Goal: Task Accomplishment & Management: Use online tool/utility

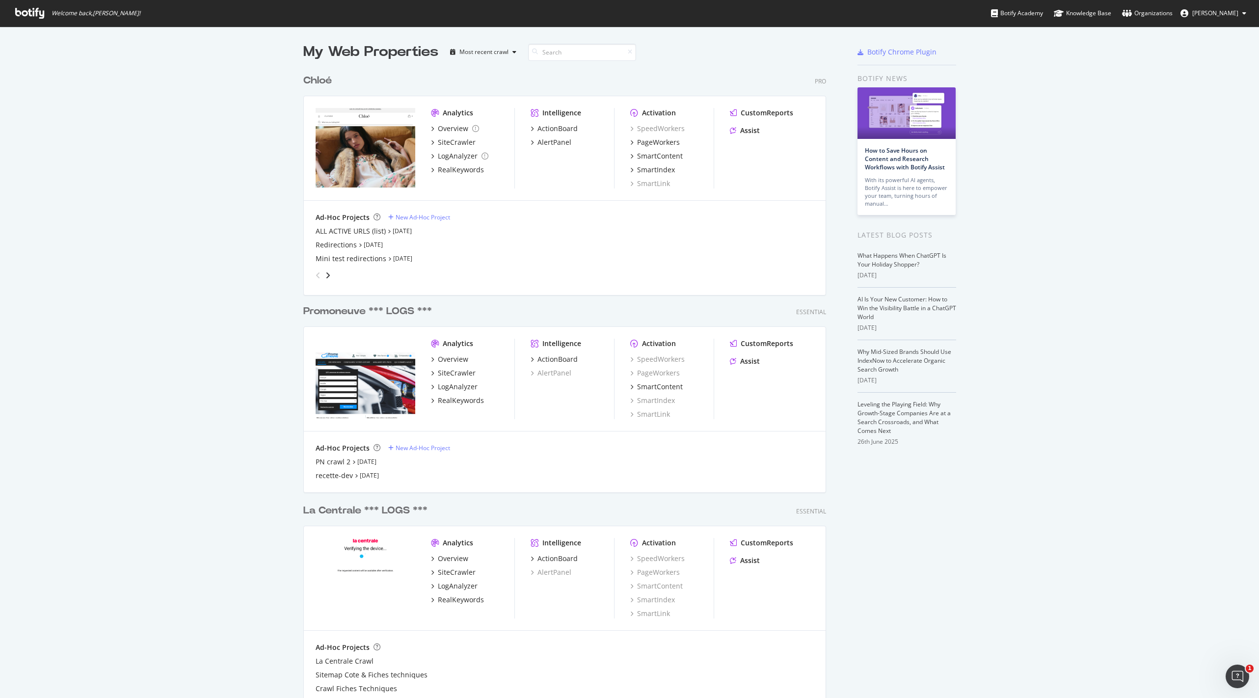
scroll to position [40, 0]
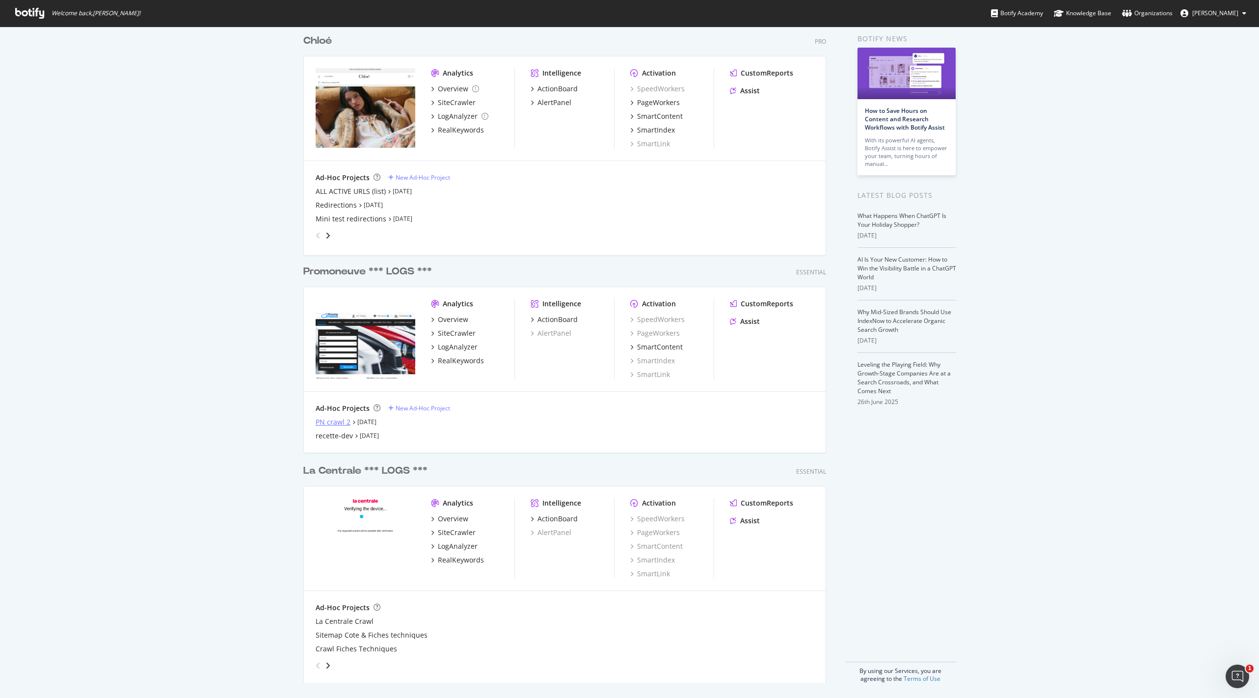
click at [330, 422] on div "PN crawl 2" at bounding box center [333, 422] width 35 height 10
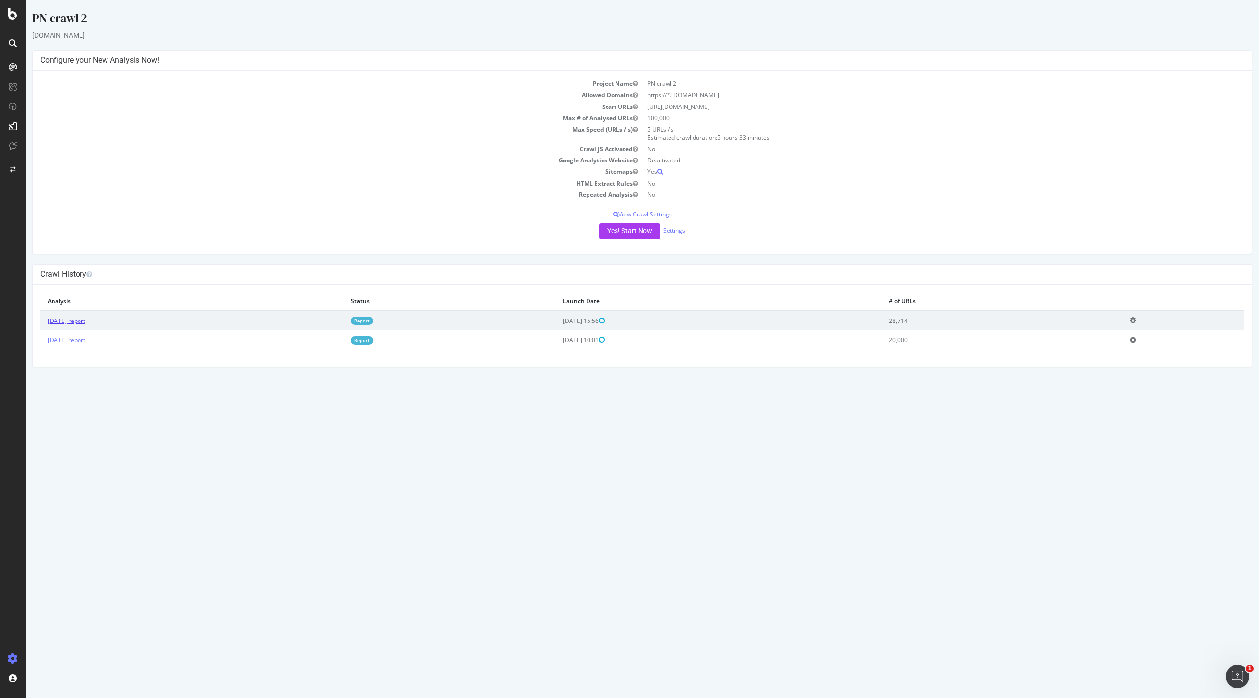
click at [85, 317] on link "2025 Aug. 29th report" at bounding box center [67, 321] width 38 height 8
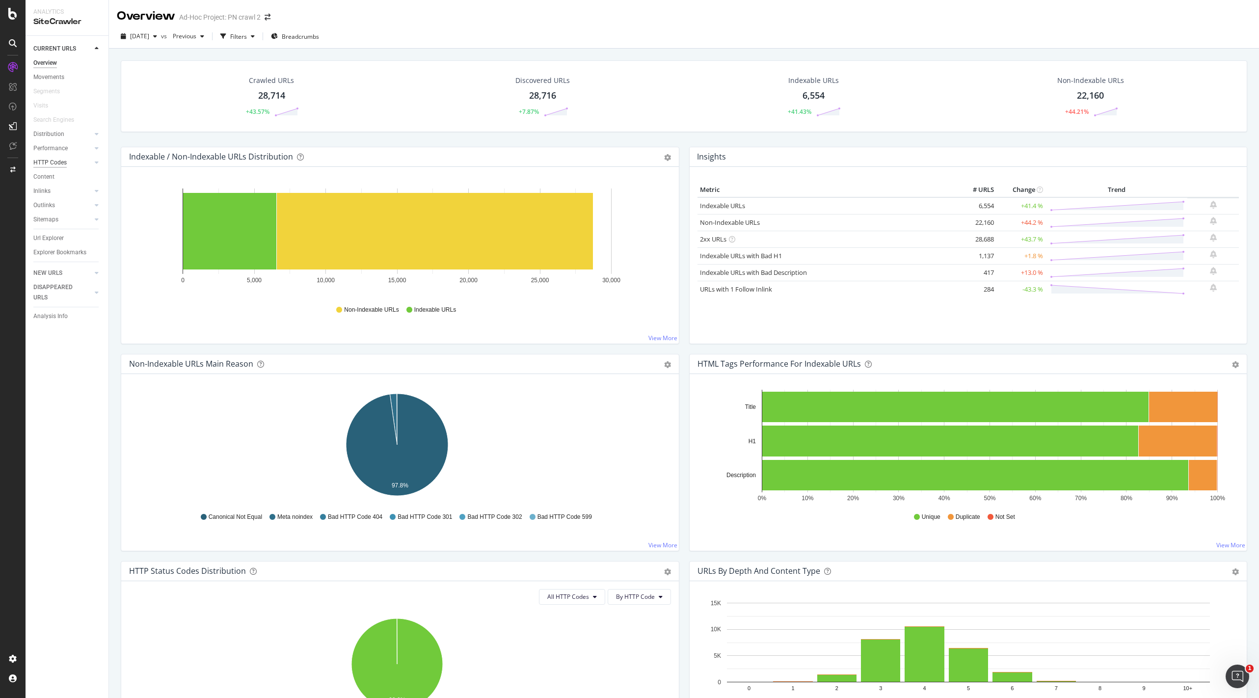
click at [50, 158] on div "HTTP Codes" at bounding box center [49, 163] width 33 height 10
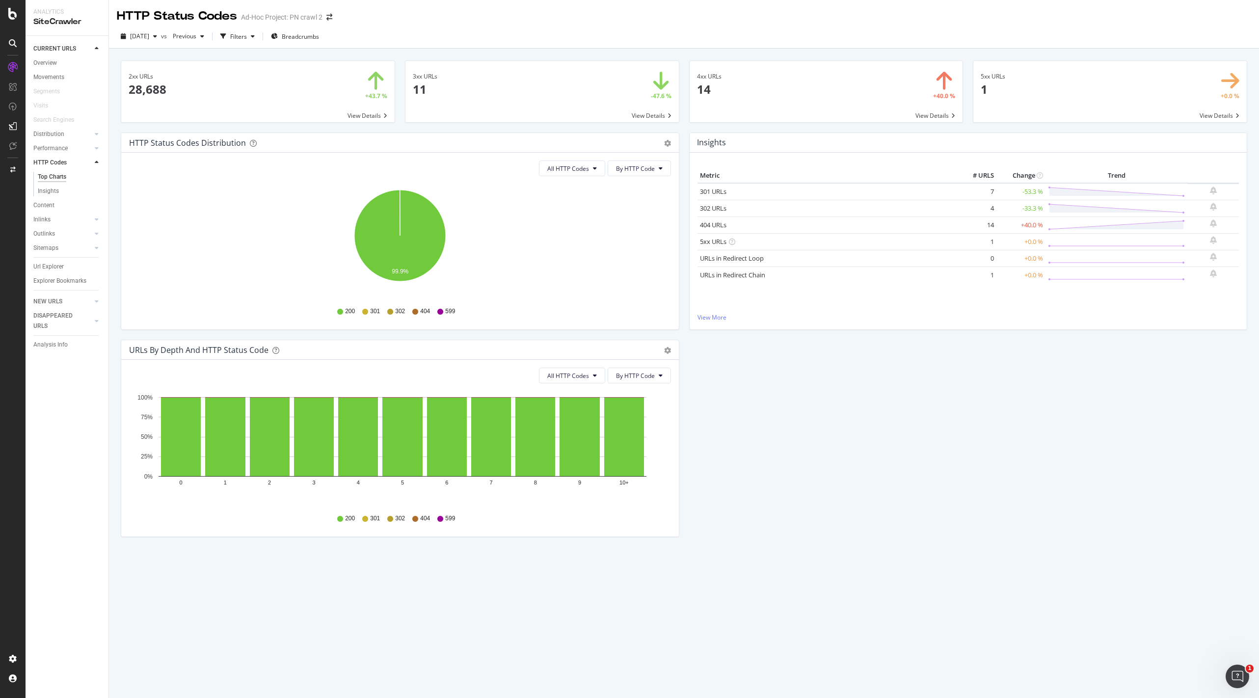
click at [820, 396] on div "HTTP Status Codes Distribution Pie Table Export as CSV Add to Custom Report All…" at bounding box center [684, 340] width 1136 height 414
click at [713, 191] on link "301 URLs" at bounding box center [713, 191] width 27 height 9
click at [715, 227] on link "404 URLs" at bounding box center [713, 224] width 27 height 9
click at [716, 206] on link "302 URLs" at bounding box center [713, 208] width 27 height 9
click at [715, 238] on link "5xx URLs" at bounding box center [713, 241] width 27 height 9
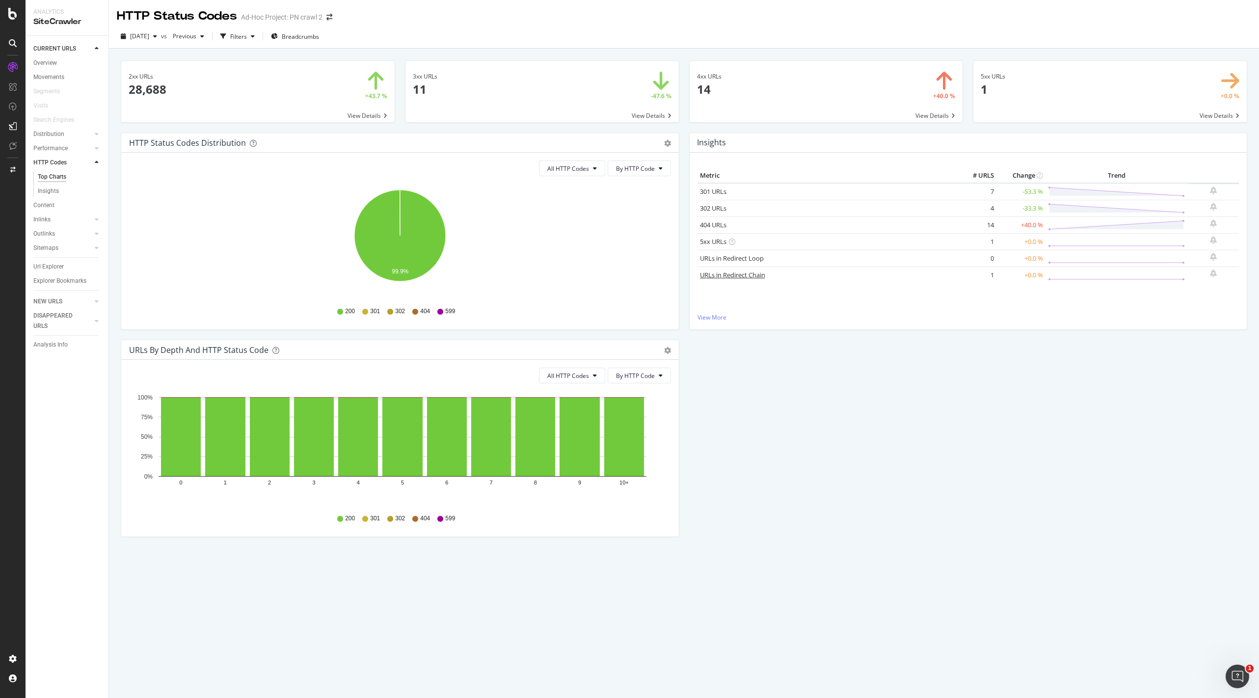
click at [714, 274] on link "URLs in Redirect Chain" at bounding box center [732, 274] width 65 height 9
click at [332, 16] on icon "arrow-right-arrow-left" at bounding box center [329, 17] width 6 height 7
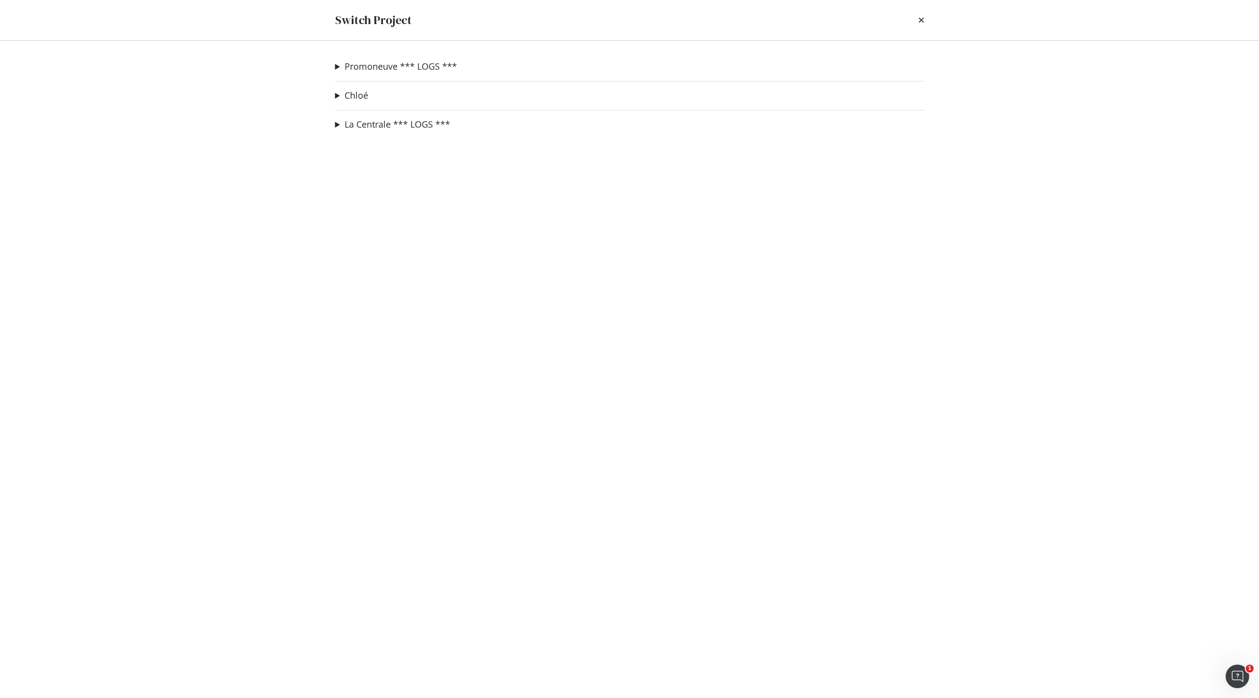
click at [338, 59] on div "Promoneuve *** LOGS *** PN crawl 2 Ad-Hoc Project recette-dev Ad-Hoc Project Ch…" at bounding box center [630, 369] width 628 height 657
click at [336, 67] on summary "Promoneuve *** LOGS ***" at bounding box center [396, 66] width 122 height 13
click at [362, 103] on link "recette-dev" at bounding box center [370, 104] width 54 height 10
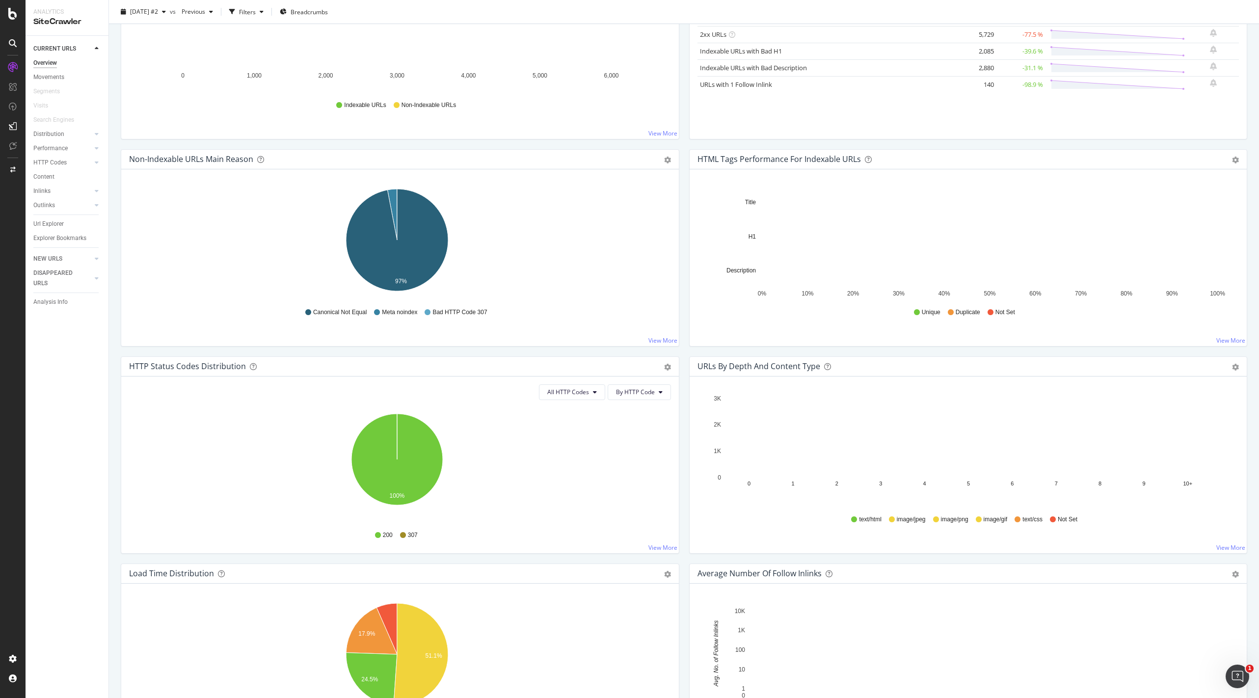
scroll to position [206, 0]
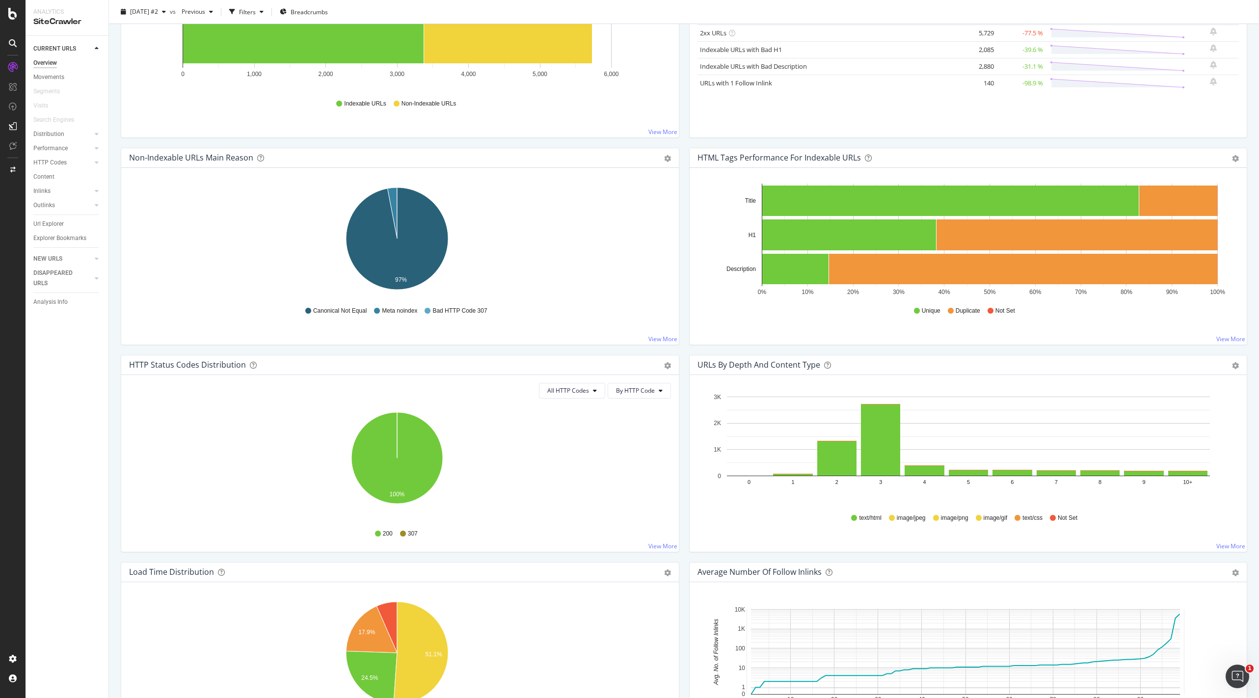
click at [493, 452] on icon "100%" at bounding box center [397, 463] width 537 height 114
click at [501, 445] on icon "100%" at bounding box center [397, 463] width 537 height 114
click at [50, 164] on div "HTTP Codes" at bounding box center [49, 163] width 33 height 10
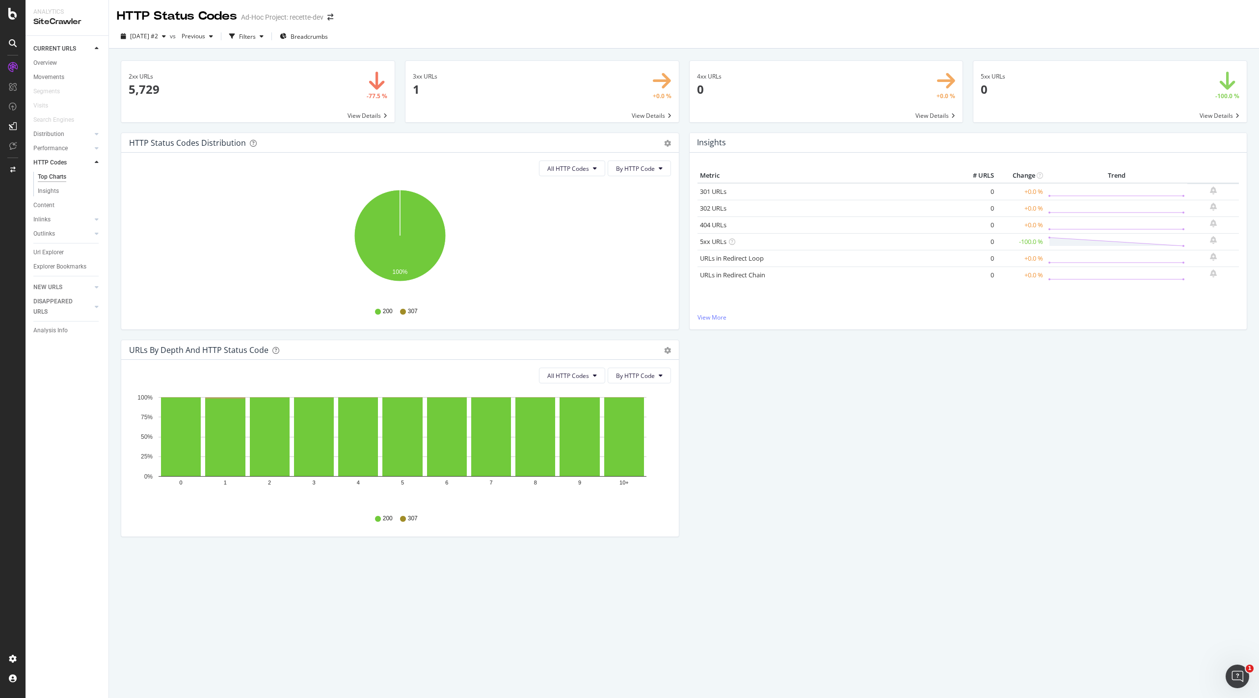
click at [734, 193] on div "301 URLs" at bounding box center [827, 191] width 255 height 9
click at [709, 188] on link "301 URLs" at bounding box center [713, 191] width 27 height 9
click at [377, 84] on span at bounding box center [257, 91] width 273 height 61
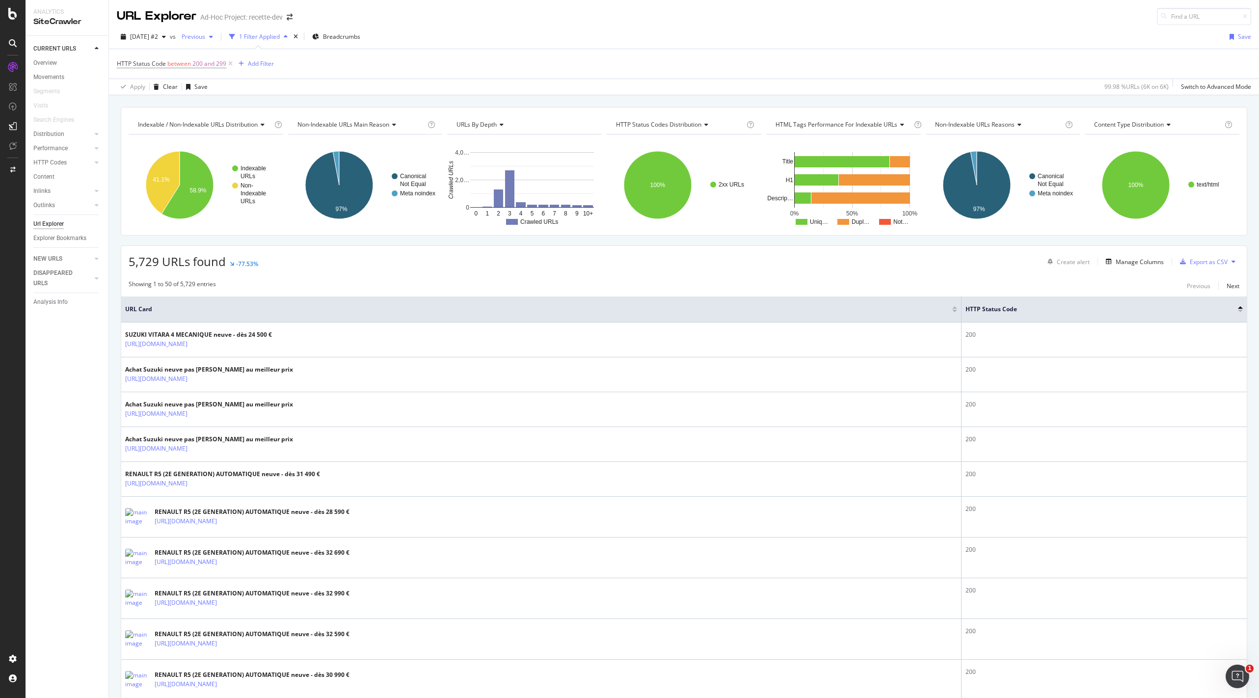
click at [205, 35] on span "Previous" at bounding box center [191, 36] width 27 height 8
click at [380, 65] on div "HTTP Status Code between 200 and 299 Add Filter" at bounding box center [684, 63] width 1134 height 29
click at [229, 61] on icon at bounding box center [230, 64] width 8 height 10
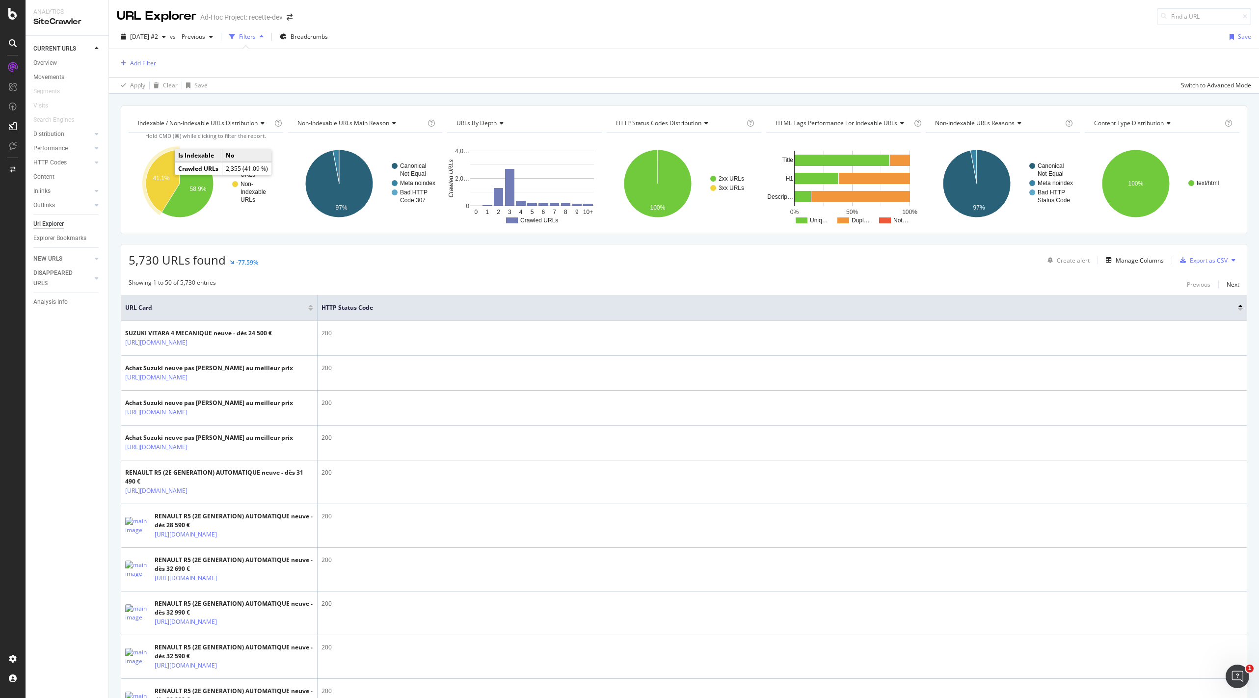
click at [155, 162] on icon "A chart." at bounding box center [163, 181] width 34 height 62
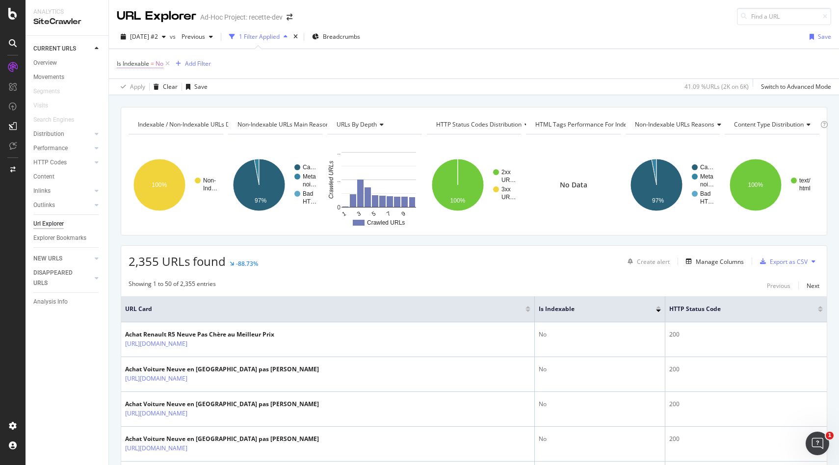
click at [158, 66] on span "No" at bounding box center [160, 64] width 8 height 14
click at [137, 102] on icon at bounding box center [137, 103] width 7 height 6
click at [138, 121] on span "Yes" at bounding box center [135, 123] width 10 height 8
click at [221, 124] on div "Apply" at bounding box center [225, 123] width 15 height 8
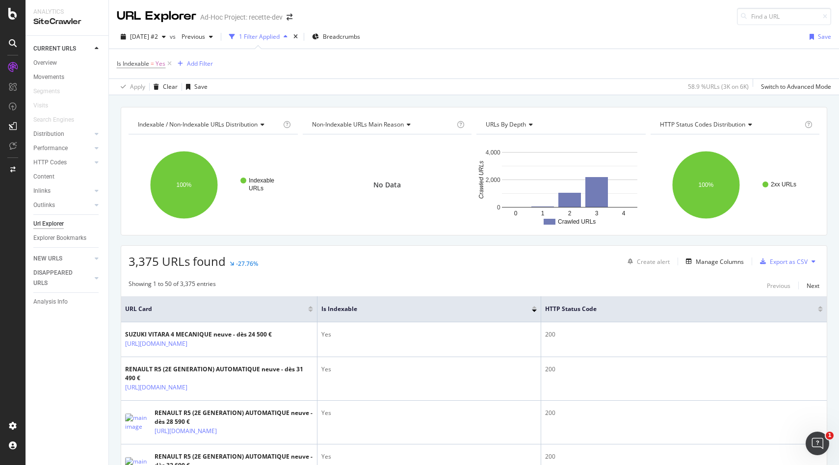
click at [645, 30] on div "2025 Aug. 26th #2 vs Previous 1 Filter Applied Breadcrumbs Save" at bounding box center [474, 39] width 730 height 20
click at [351, 37] on span "Breadcrumbs" at bounding box center [341, 36] width 37 height 8
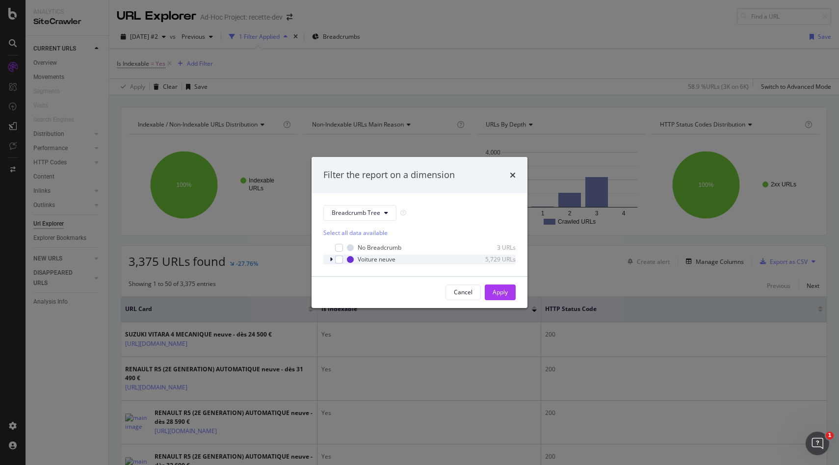
click at [331, 257] on icon "modal" at bounding box center [331, 260] width 3 height 6
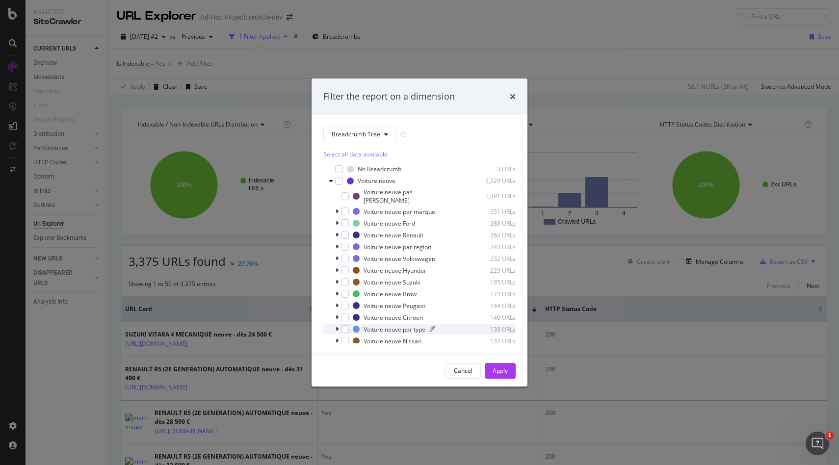
scroll to position [32, 0]
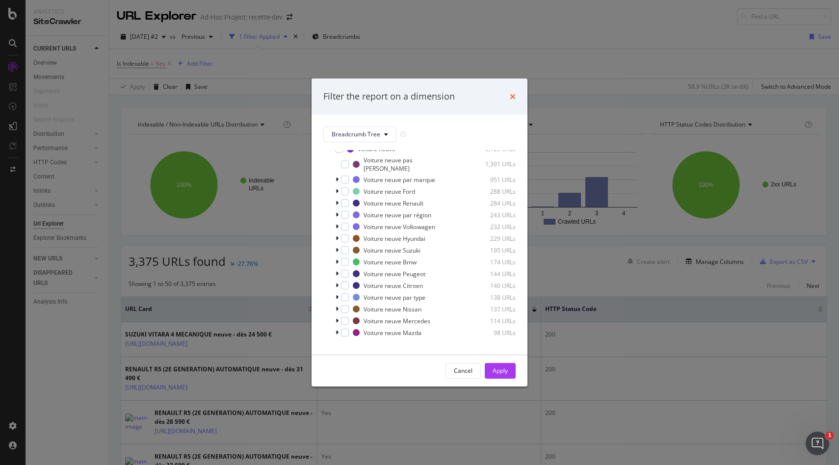
click at [515, 95] on icon "times" at bounding box center [513, 97] width 6 height 8
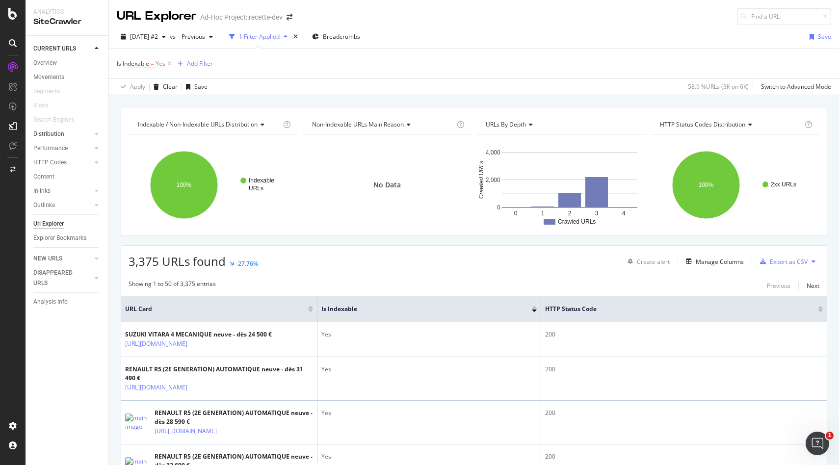
click at [65, 132] on link "Distribution" at bounding box center [62, 134] width 58 height 10
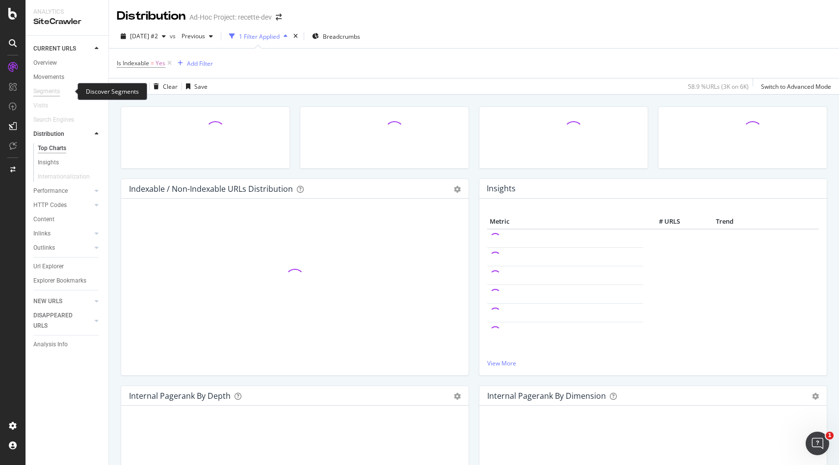
click at [54, 95] on div "Segments" at bounding box center [46, 91] width 27 height 10
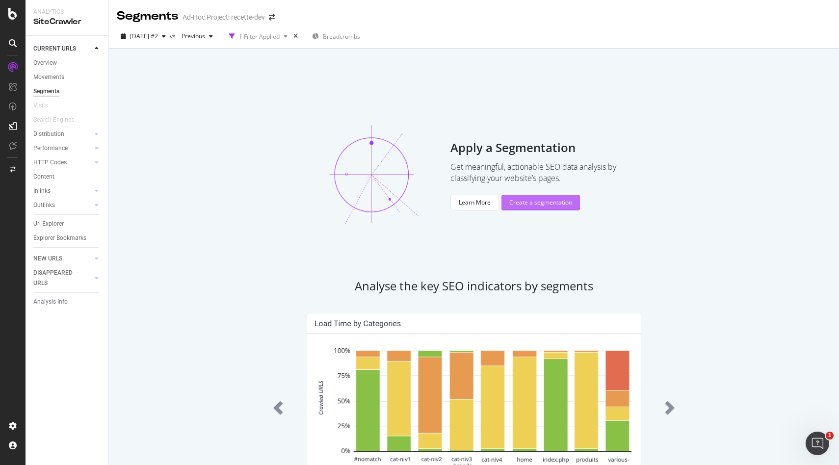
click at [530, 201] on div "Create a segmentation" at bounding box center [541, 202] width 63 height 8
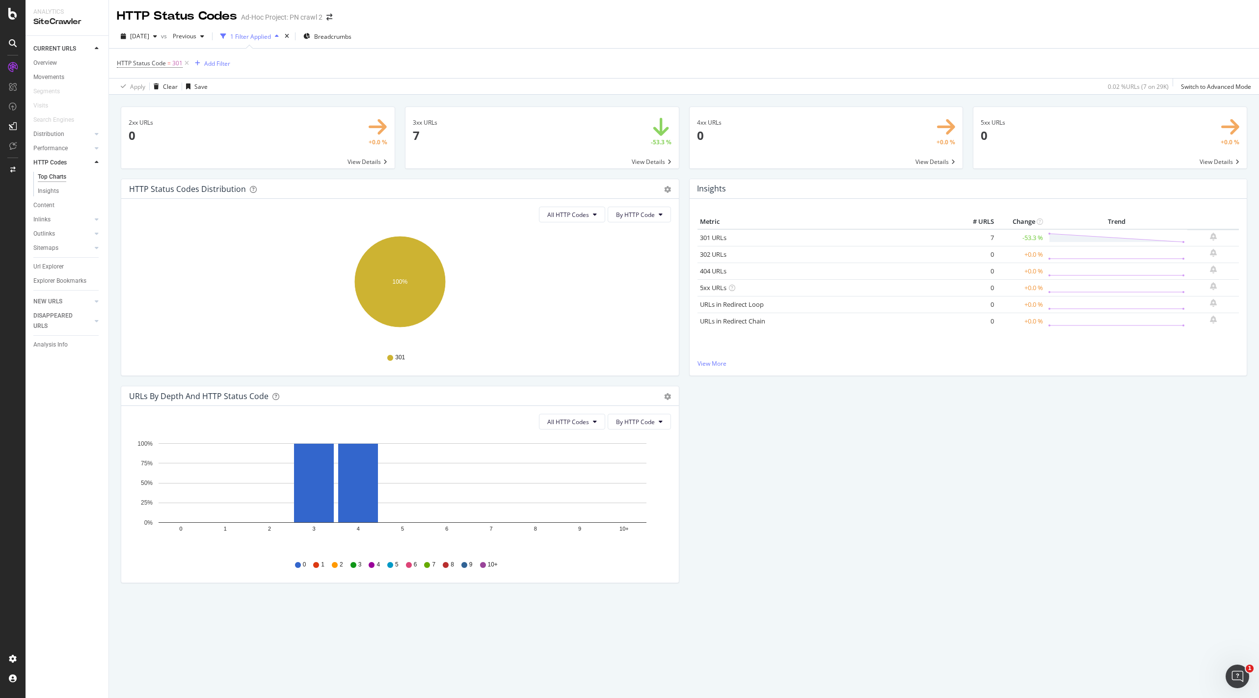
click at [271, 38] on div "1 Filter Applied" at bounding box center [250, 36] width 41 height 8
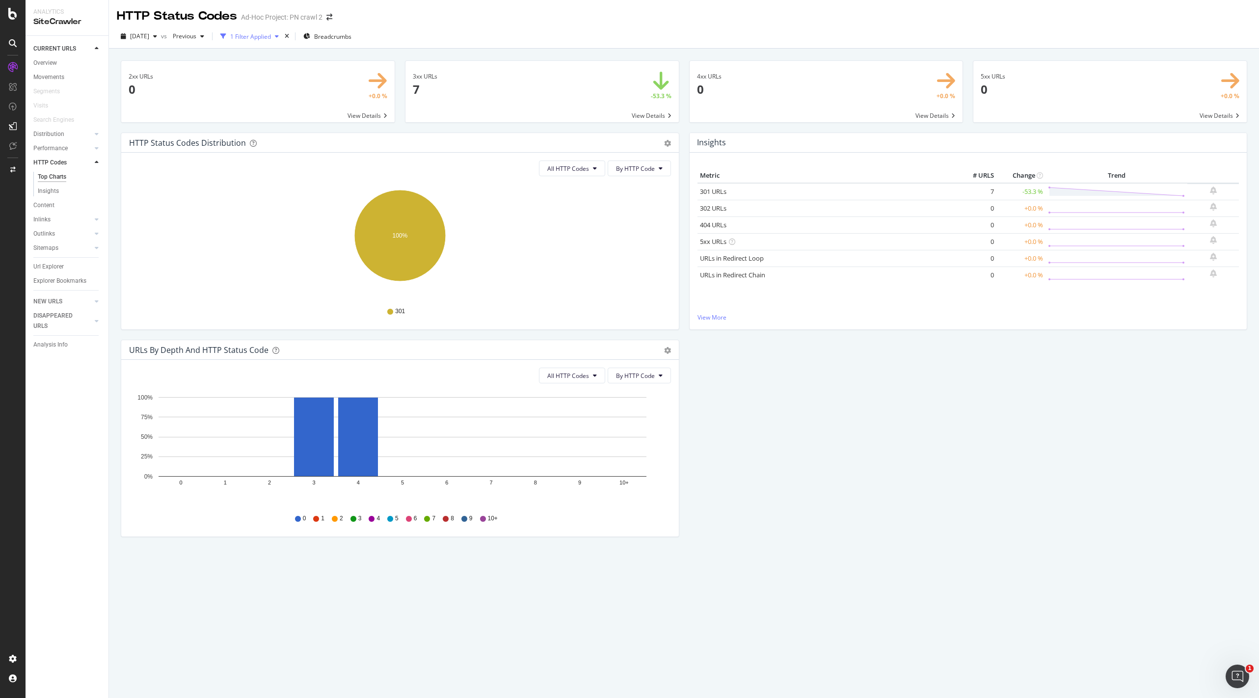
click at [271, 36] on div "1 Filter Applied" at bounding box center [250, 36] width 41 height 8
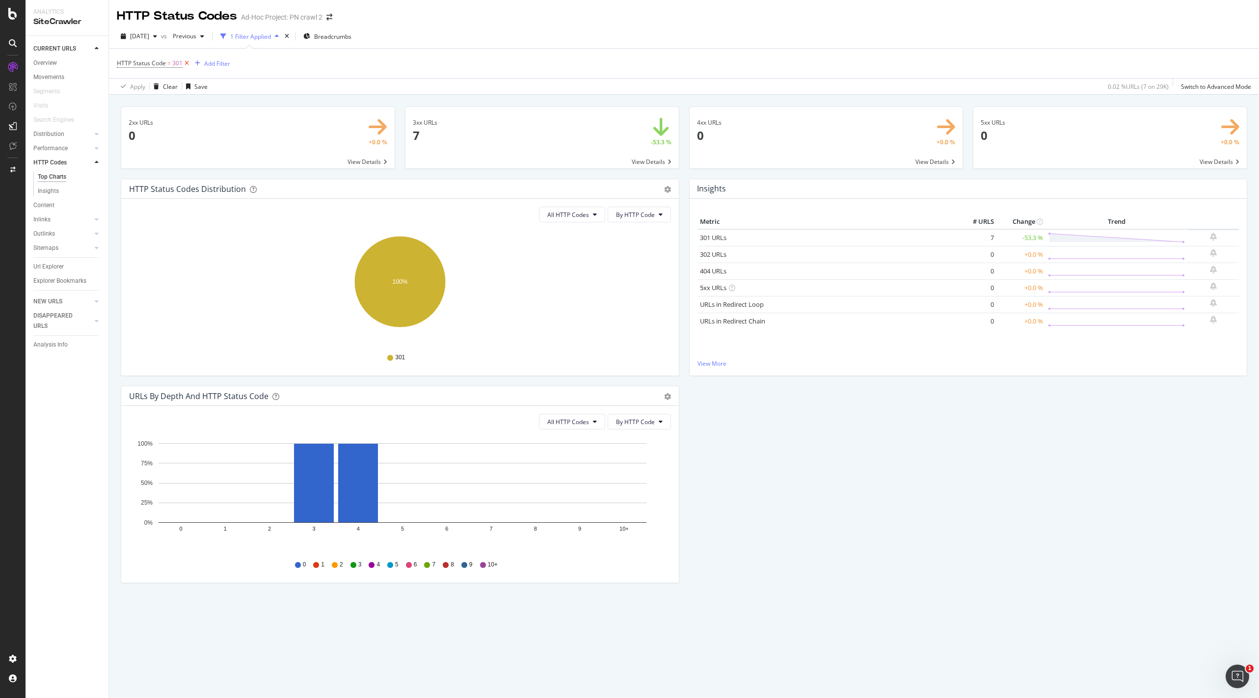
click at [188, 62] on icon at bounding box center [187, 63] width 8 height 10
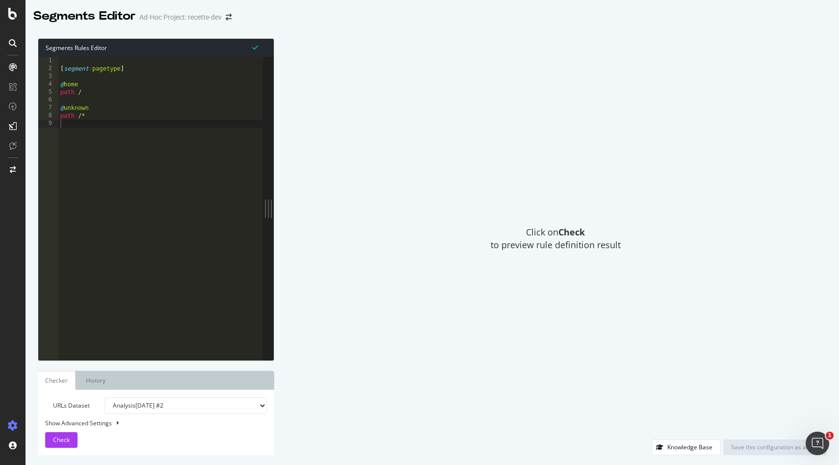
click at [252, 229] on div "[ segment : pagetype ] @ home path / @ unknown path /*" at bounding box center [160, 216] width 205 height 319
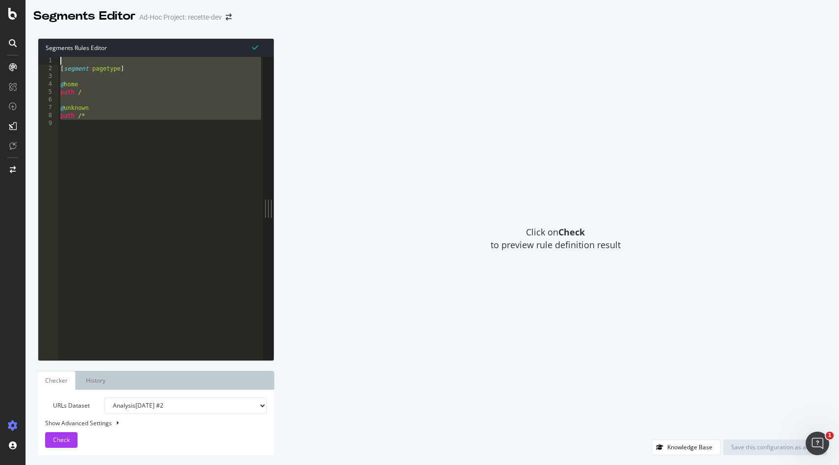
drag, startPoint x: 108, startPoint y: 132, endPoint x: 16, endPoint y: 28, distance: 138.4
click at [38, 27] on div "Segments Editor Ad-Hoc Project: recette-dev Segments Rules Editor 1 2 3 4 5 6 7…" at bounding box center [433, 232] width 814 height 465
click at [376, 170] on div "Click on Check to preview rule definition result" at bounding box center [555, 239] width 543 height 402
click at [678, 449] on div "Knowledge Base" at bounding box center [690, 447] width 45 height 8
click at [175, 152] on div "[ segment : pagetype ] @ home path / @ unknown path /*" at bounding box center [160, 216] width 205 height 319
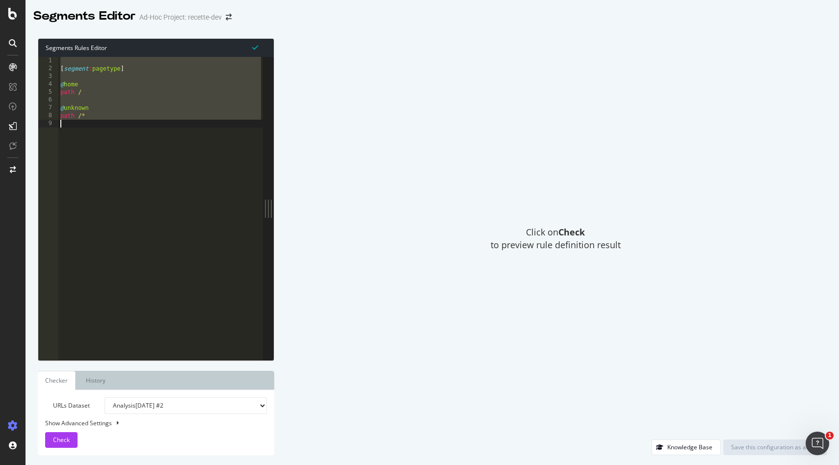
type textarea "path /*"
paste textarea "Cursor at row 47"
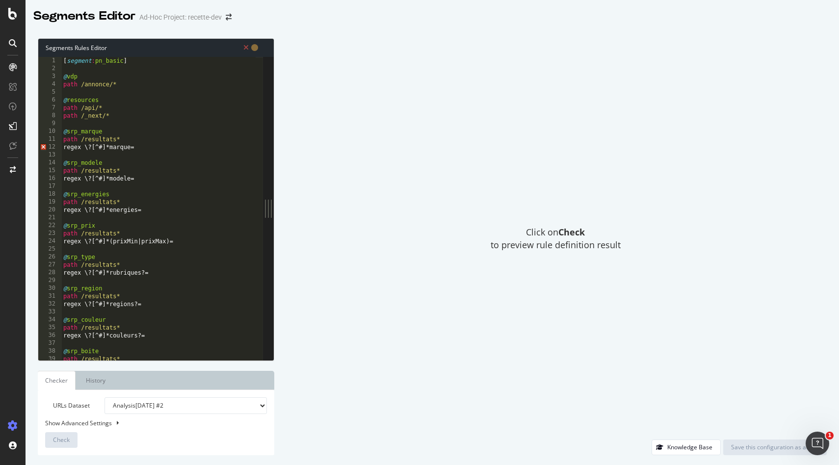
click at [120, 148] on div "[ segment : pn_basic ] @ vdp path /annonce/* @ resources path /api/* path /_nex…" at bounding box center [158, 216] width 194 height 319
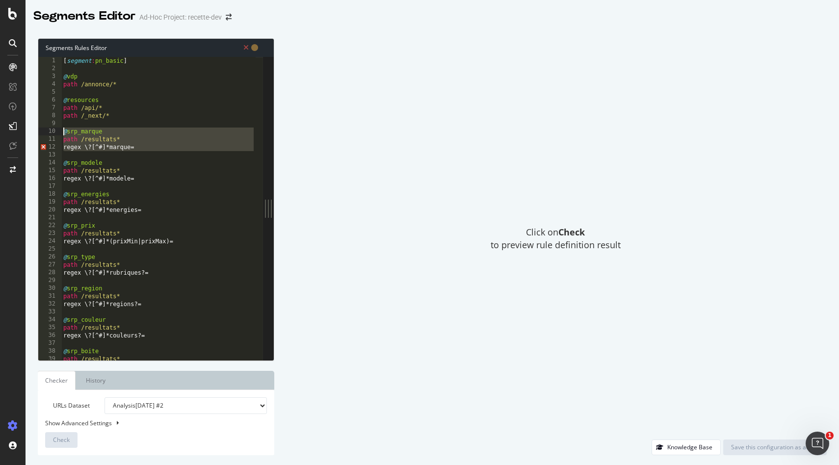
drag, startPoint x: 169, startPoint y: 152, endPoint x: 55, endPoint y: 130, distance: 116.0
click at [55, 130] on div "1 2 3 4 5 6 7 8 9 10 11 12 13 14 15 16 17 18 19 20 21 22 23 24 25 26 27 28 29 3…" at bounding box center [150, 208] width 225 height 303
click at [128, 131] on div "[ segment : pn_basic ] @ vdp path /annonce/* @ resources path /api/* path /_nex…" at bounding box center [158, 216] width 194 height 319
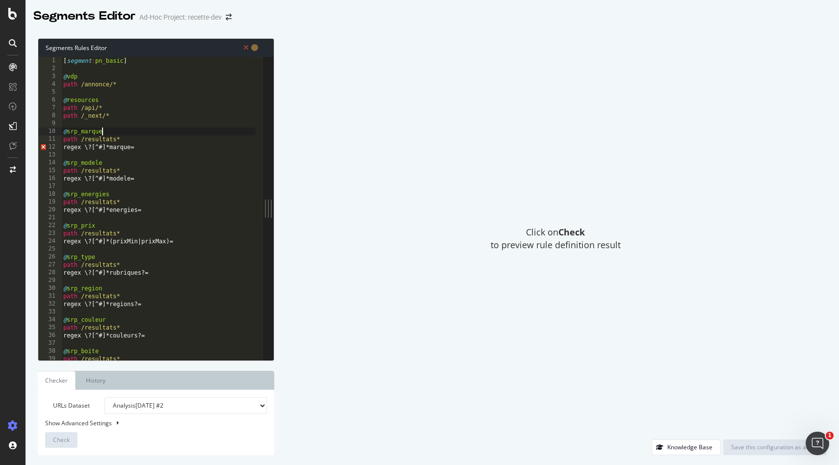
click at [128, 131] on div "[ segment : pn_basic ] @ vdp path /annonce/* @ resources path /api/* path /_nex…" at bounding box center [158, 216] width 194 height 319
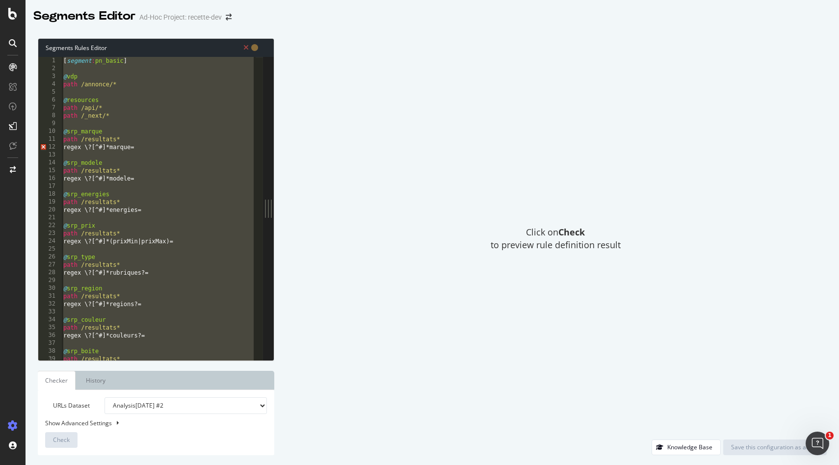
type textarea "path /*"
paste textarea "Cursor at row 47"
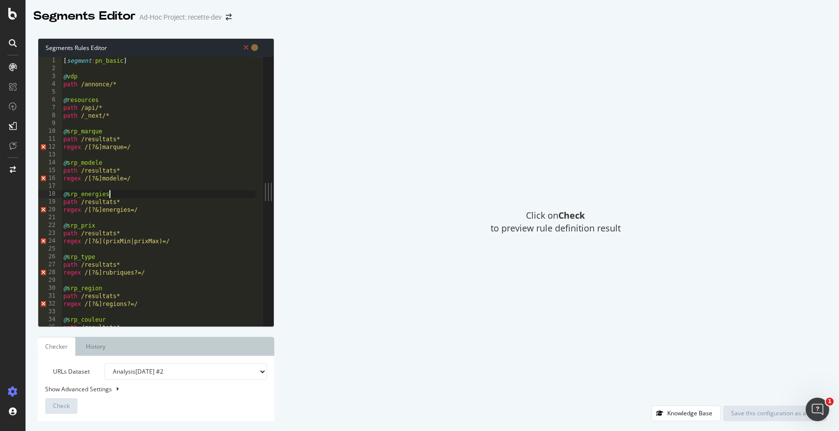
click at [147, 195] on div "[ segment : pn_basic ] @ vdp path /annonce/* @ resources path /api/* path /_nex…" at bounding box center [158, 199] width 194 height 285
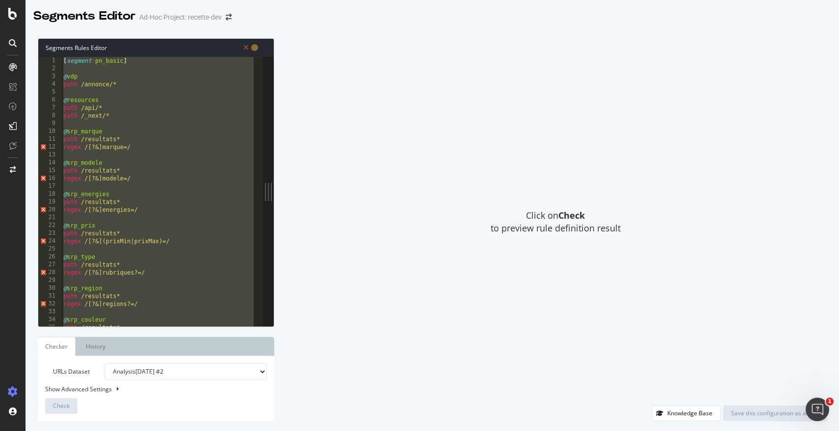
click at [359, 203] on div "Click on Check to preview rule definition result" at bounding box center [555, 222] width 543 height 368
click at [274, 323] on div "Segments Rules Editor path /* 1 2 3 4 5 6 7 8 9 10 11 12 13 14 15 16 17 18 19 2…" at bounding box center [156, 182] width 237 height 289
click at [321, 163] on div "Click on Check to preview rule definition result" at bounding box center [555, 222] width 543 height 368
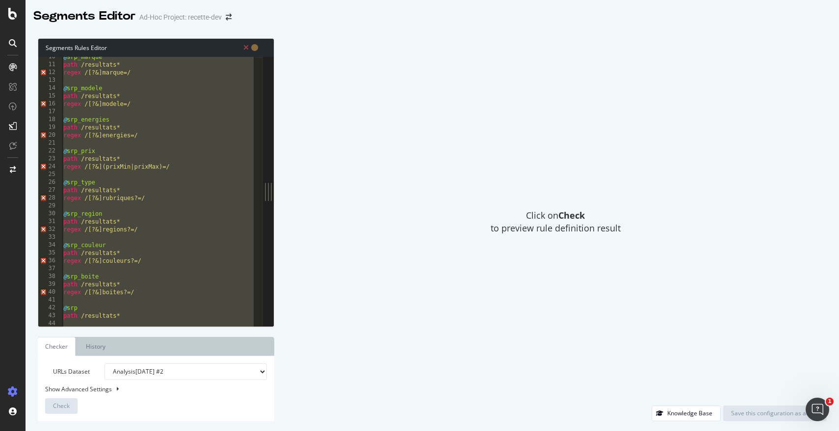
scroll to position [100, 0]
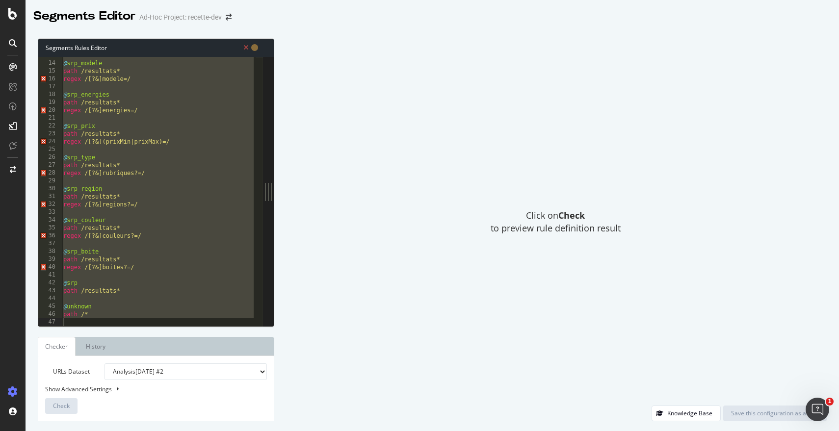
click at [213, 132] on div "@ srp_modele path /resultats* regex /[?&]modele=/ @ srp_energies path /resultat…" at bounding box center [158, 194] width 194 height 285
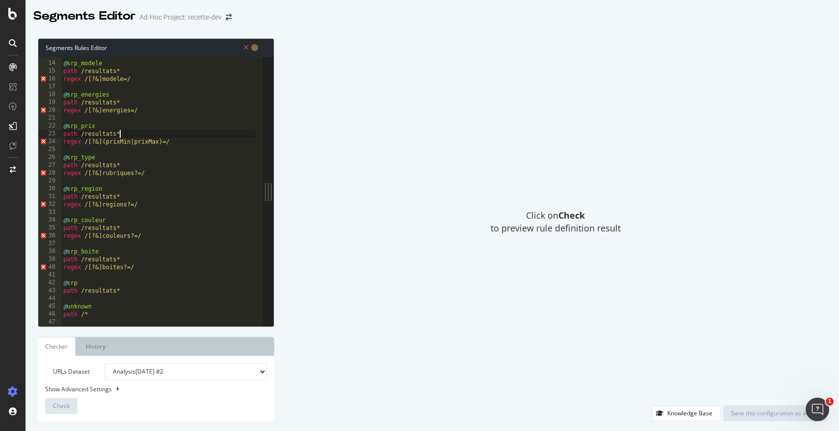
type textarea "path /resultats*"
click at [144, 182] on div "@ srp_modele path /resultats* regex /[?&]modele=/ @ srp_energies path /resultat…" at bounding box center [158, 194] width 194 height 285
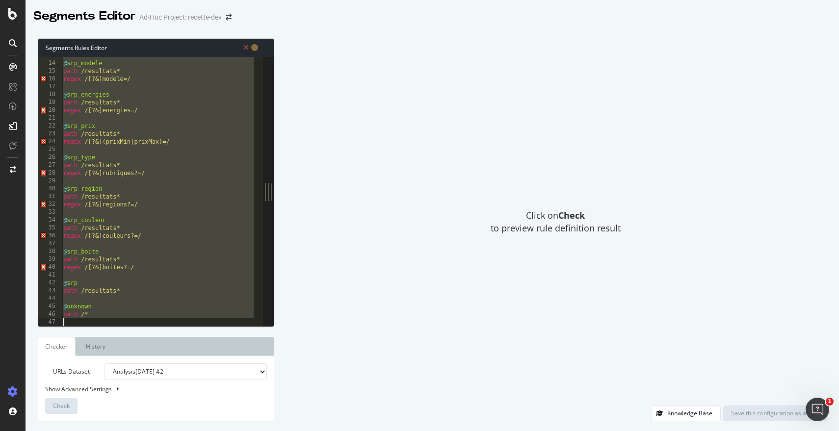
type textarea "path /*"
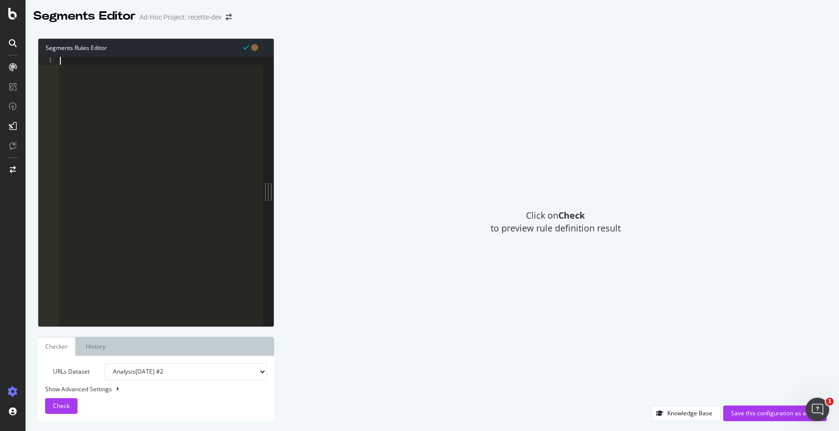
scroll to position [147, 0]
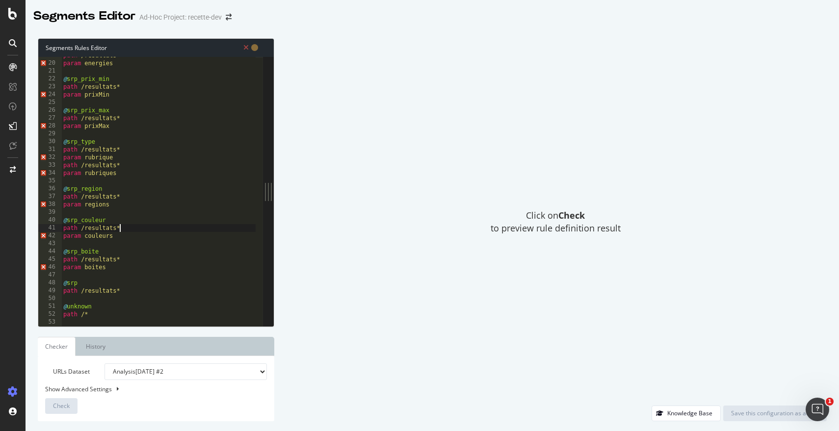
click at [198, 230] on div "path /resultats* param energies @ srp_prix_min path /resultats* param prixMin @…" at bounding box center [158, 194] width 194 height 285
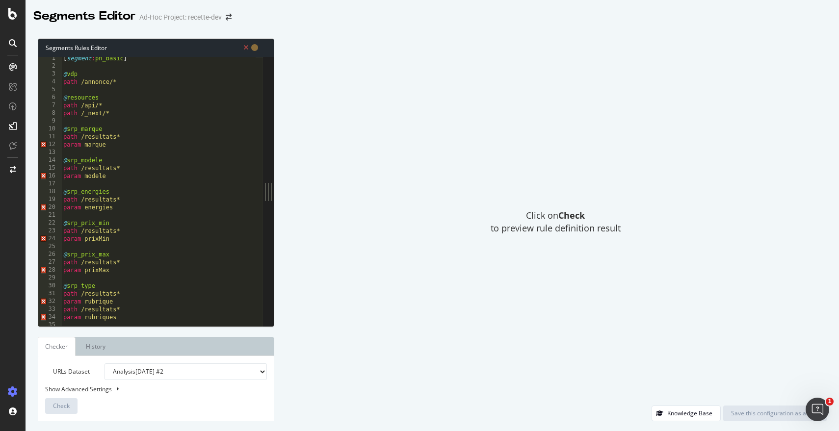
scroll to position [0, 0]
click at [139, 131] on div "[ segment : pn_basic ] @ vdp path /annonce/* @ resources path /api/* path /_nex…" at bounding box center [158, 199] width 194 height 285
type textarea "path /*"
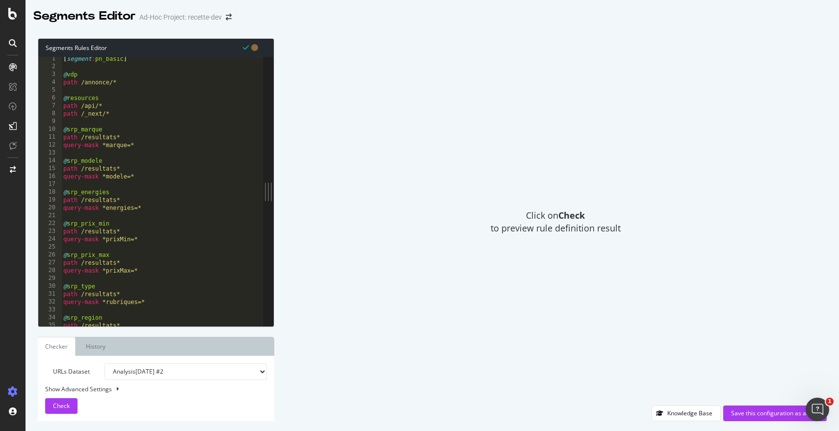
scroll to position [131, 0]
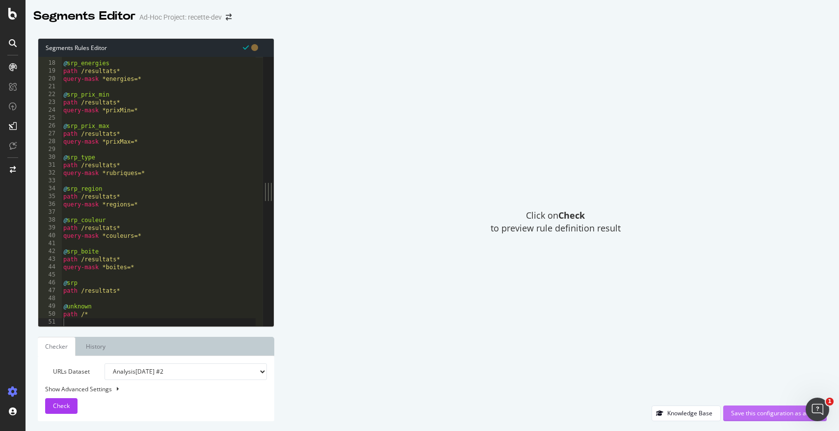
click at [766, 411] on div "Save this configuration as active" at bounding box center [775, 413] width 88 height 8
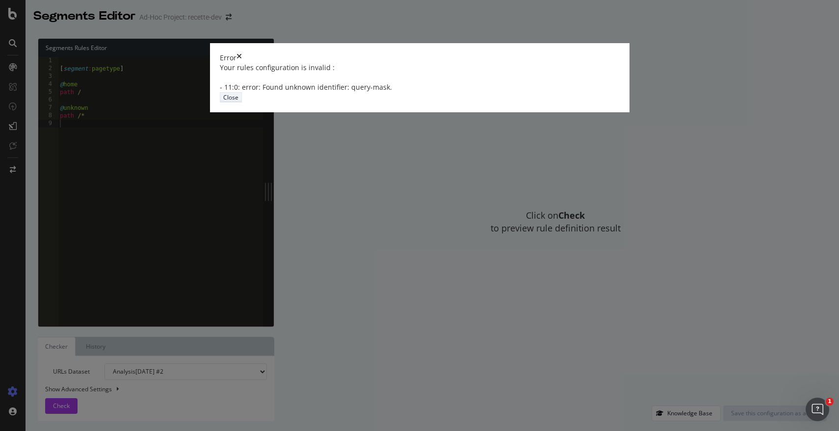
click at [239, 102] on div "Close" at bounding box center [230, 97] width 15 height 8
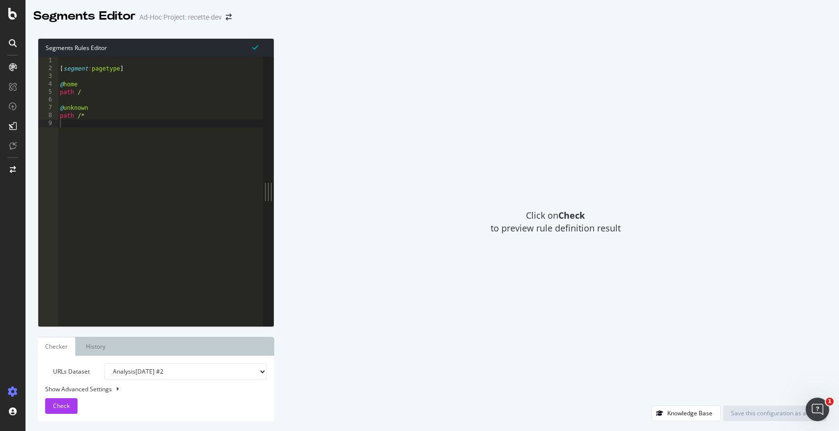
click at [164, 157] on div "[ segment : pagetype ] @ home path / @ unknown path /*" at bounding box center [160, 199] width 205 height 285
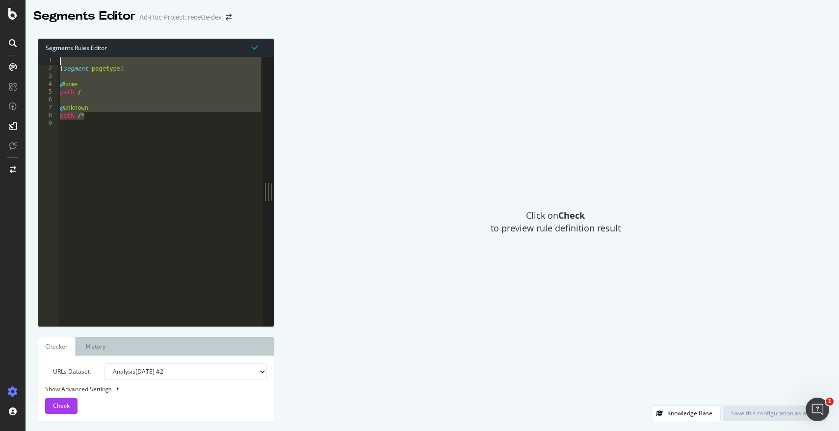
drag, startPoint x: 132, startPoint y: 120, endPoint x: 36, endPoint y: 52, distance: 116.9
click at [36, 52] on div "Segments Rules Editor 1 2 3 4 5 6 7 8 9 [ segment : pagetype ] @ home path / @ …" at bounding box center [433, 229] width 814 height 403
type textarea "[segment:pagetype]"
click at [152, 123] on div "[ segment : pagetype ] @ home path / @ unknown path /*" at bounding box center [160, 199] width 205 height 285
type textarea "path /*"
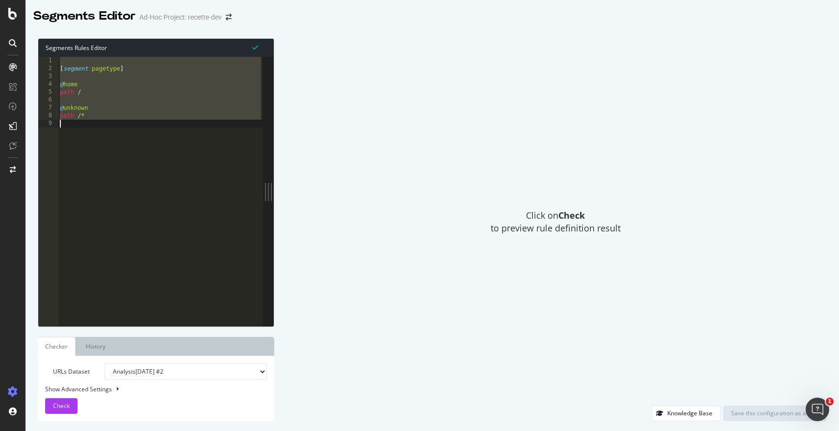
paste textarea "Cursor at row 55"
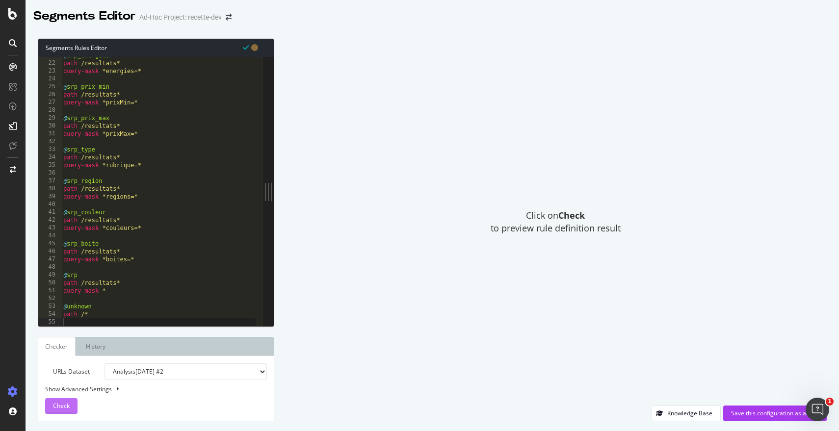
click at [69, 402] on div "Check" at bounding box center [61, 406] width 17 height 15
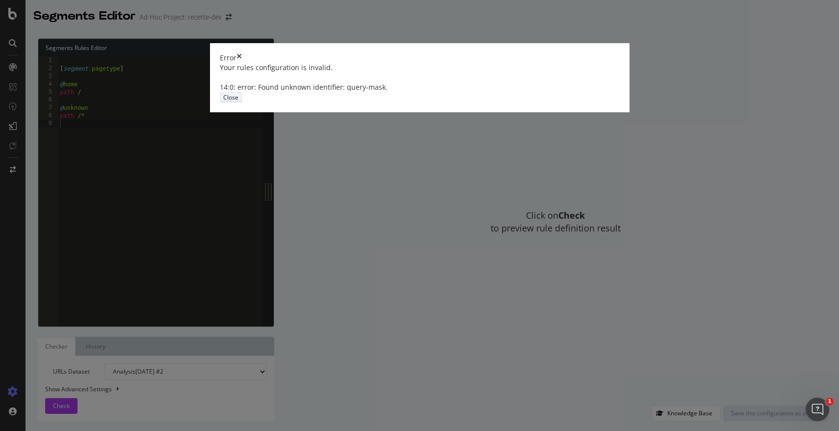
click at [239, 102] on div "Close" at bounding box center [230, 97] width 15 height 8
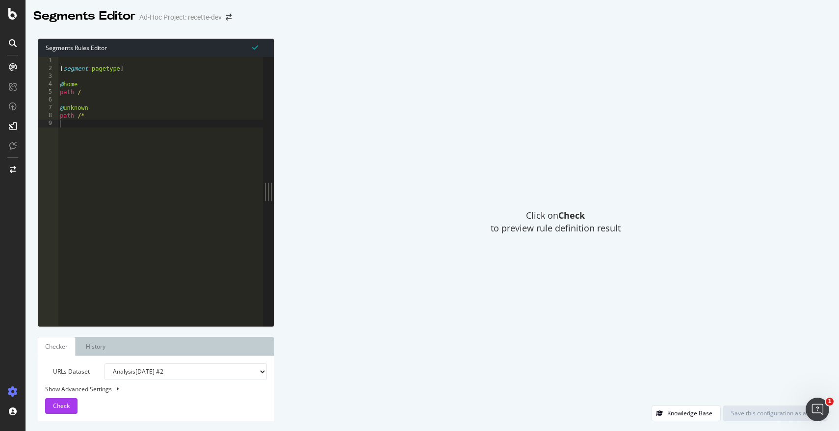
click at [121, 150] on div "[ segment : pagetype ] @ home path / @ unknown path /*" at bounding box center [160, 199] width 205 height 285
type textarea "path /*"
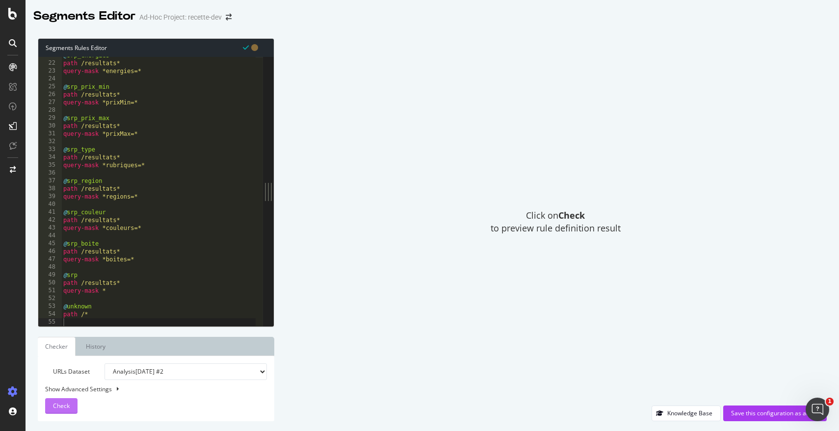
click at [69, 405] on span "Check" at bounding box center [61, 406] width 17 height 8
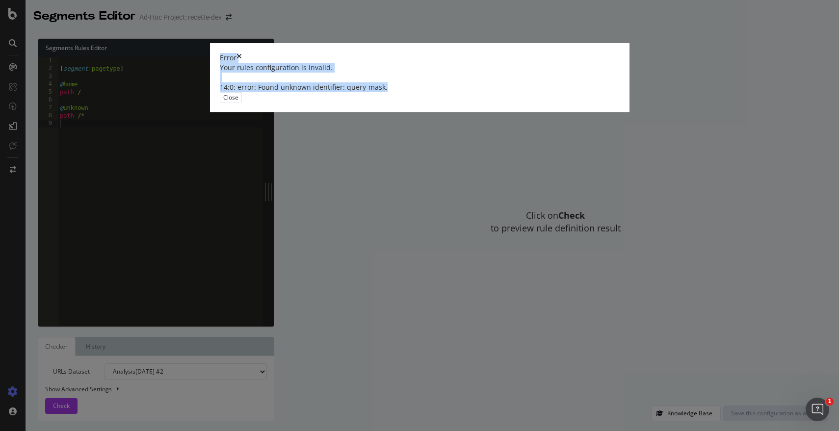
drag, startPoint x: 418, startPoint y: 232, endPoint x: 221, endPoint y: 162, distance: 209.2
click at [221, 161] on div "Error Your rules configuration is invalid. 14:0: error: Found unknown identifie…" at bounding box center [419, 215] width 839 height 431
copy div "Error Your rules configuration is invalid. 14:0: error: Found unknown identifie…"
click at [604, 63] on div "Error" at bounding box center [420, 58] width 400 height 10
click at [595, 63] on div "Error" at bounding box center [420, 58] width 400 height 10
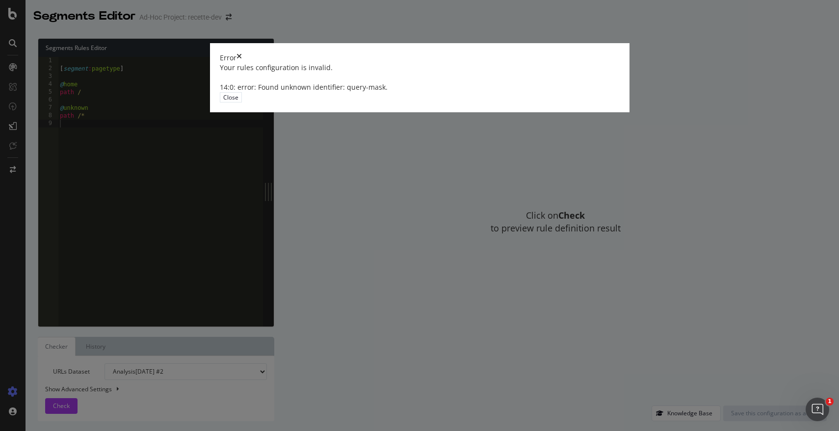
click at [242, 63] on icon "times" at bounding box center [239, 58] width 5 height 10
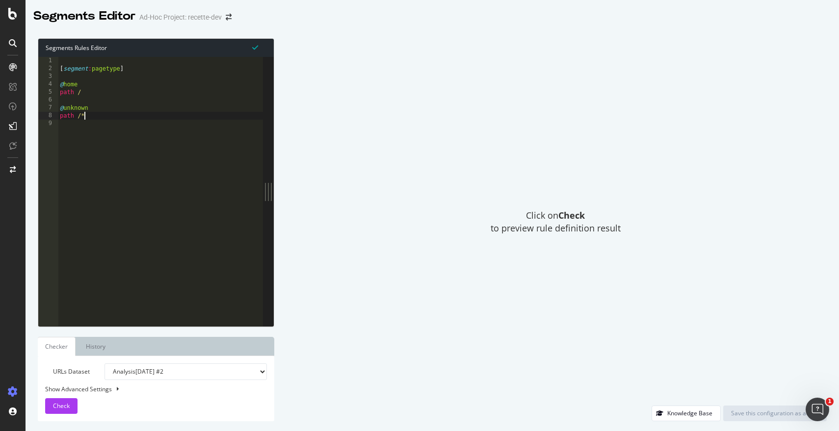
click at [151, 120] on div "[ segment : pagetype ] @ home path / @ unknown path /*" at bounding box center [160, 199] width 205 height 285
type textarea "path /*"
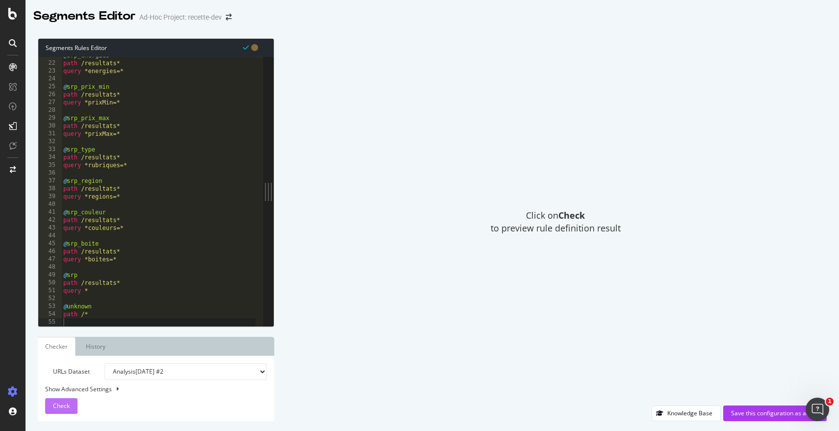
click at [63, 402] on span "Check" at bounding box center [61, 406] width 17 height 8
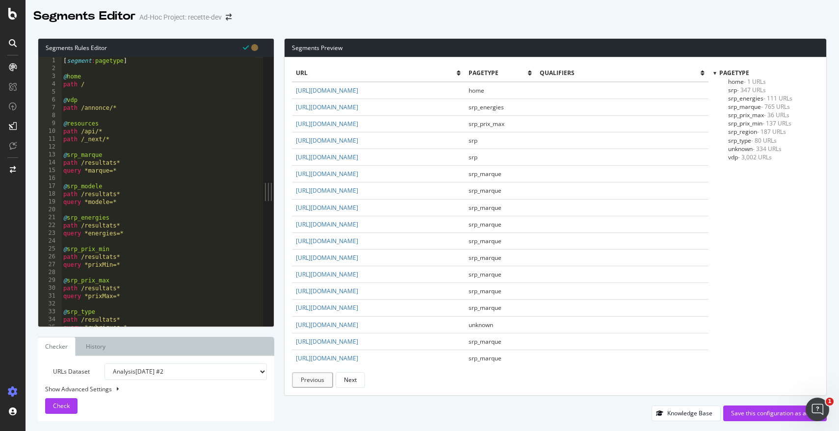
scroll to position [0, 0]
click at [112, 198] on div "[ segment : pagetype ] @ home path / @ vdp path /annonce/* @ resources path /ap…" at bounding box center [158, 199] width 194 height 285
click at [528, 72] on span "pagetype" at bounding box center [498, 73] width 59 height 8
click at [132, 163] on div "[ segment : pagetype ] @ home path / @ vdp path /annonce/* @ resources path /ap…" at bounding box center [158, 199] width 194 height 285
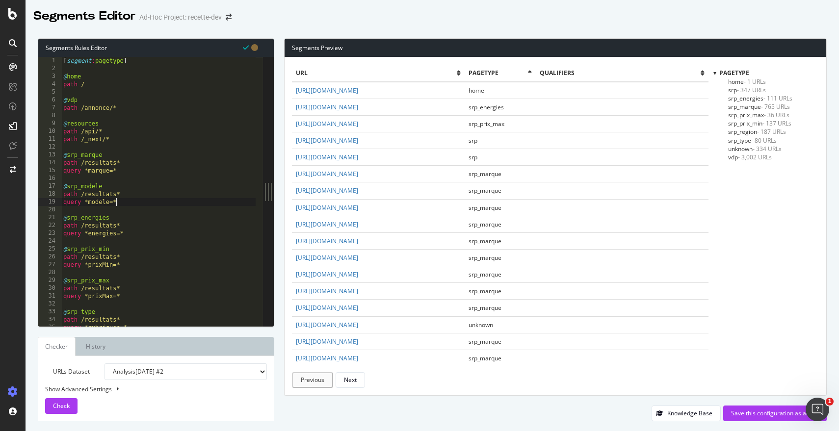
click at [120, 202] on div "[ segment : pagetype ] @ home path / @ vdp path /annonce/* @ resources path /ap…" at bounding box center [158, 199] width 194 height 285
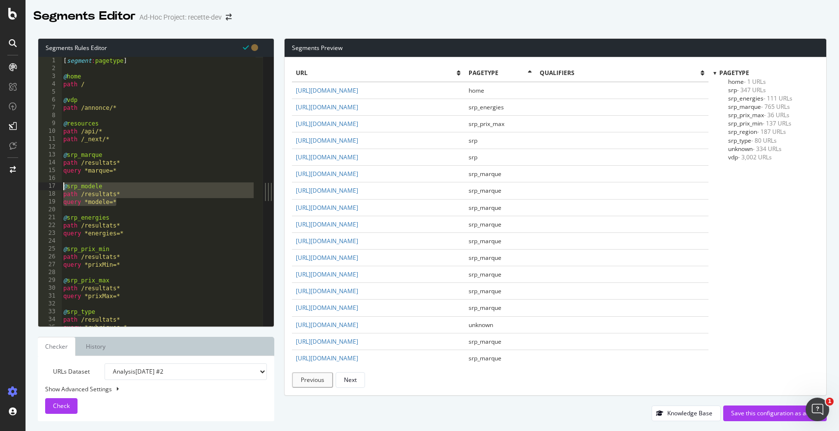
drag, startPoint x: 131, startPoint y: 200, endPoint x: 28, endPoint y: 186, distance: 103.6
click at [28, 186] on div "Segments Rules Editor 1 2 3 4 5 6 7 8 9 10 11 12 13 14 15 16 17 18 19 20 21 22 …" at bounding box center [433, 229] width 814 height 403
click at [354, 380] on div "Next" at bounding box center [350, 380] width 13 height 8
click at [354, 380] on div "Next" at bounding box center [349, 380] width 13 height 8
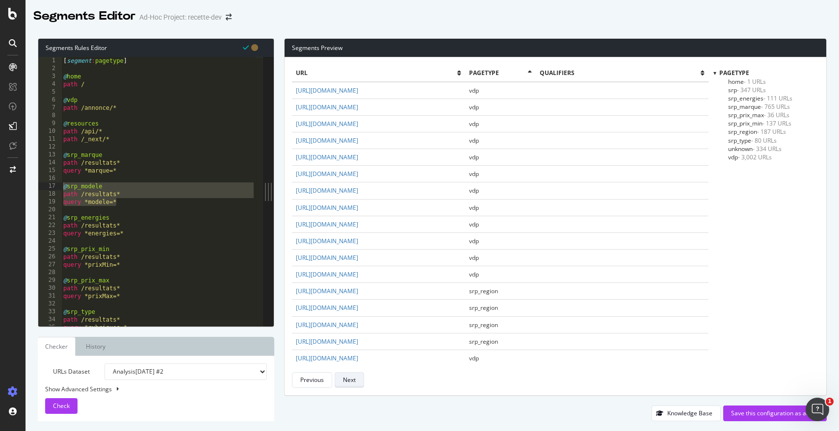
click at [354, 380] on div "Next" at bounding box center [349, 380] width 13 height 8
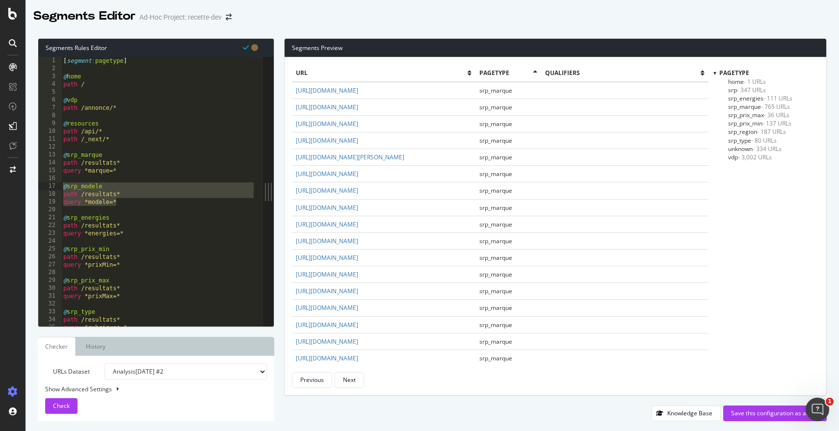
click at [170, 172] on div "[ segment : pagetype ] @ home path / @ vdp path /annonce/* @ resources path /ap…" at bounding box center [158, 199] width 194 height 285
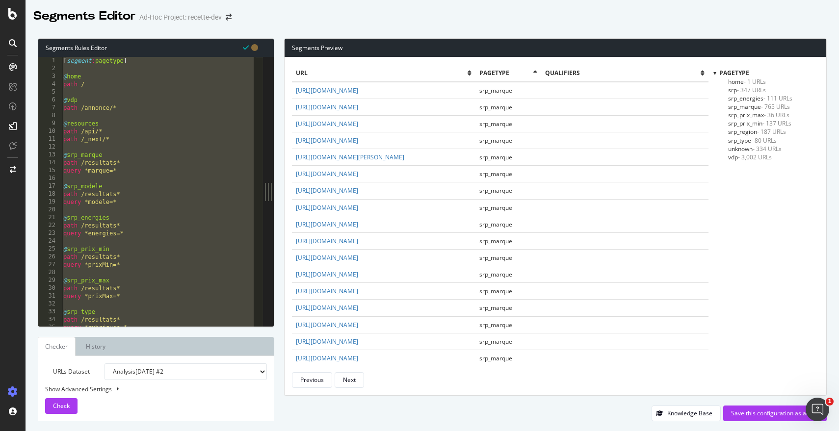
type textarea "path /*"
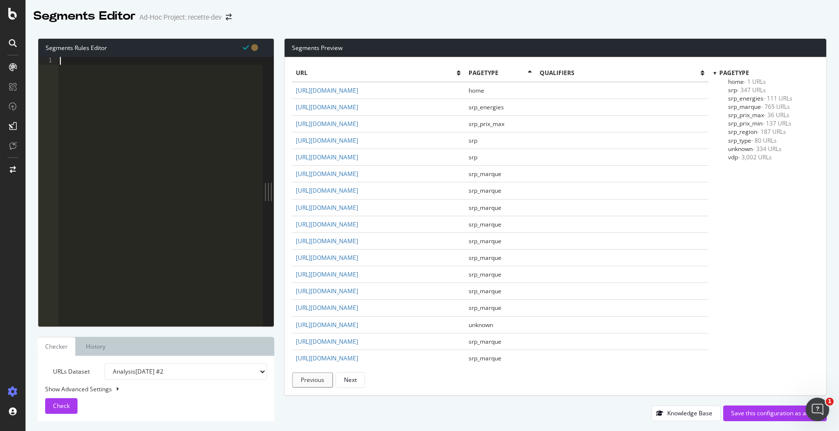
scroll to position [162, 0]
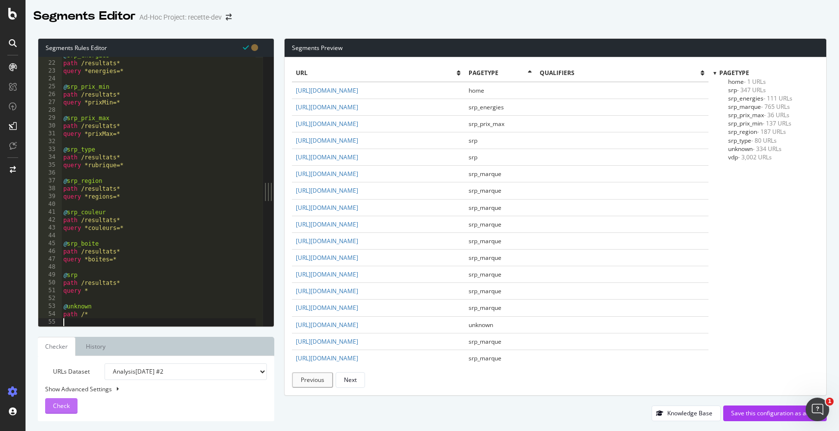
click at [64, 402] on div "Check" at bounding box center [61, 406] width 17 height 15
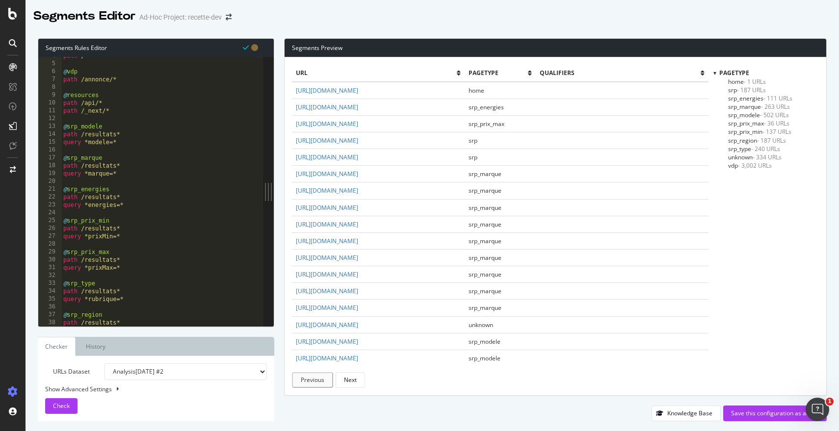
scroll to position [17, 0]
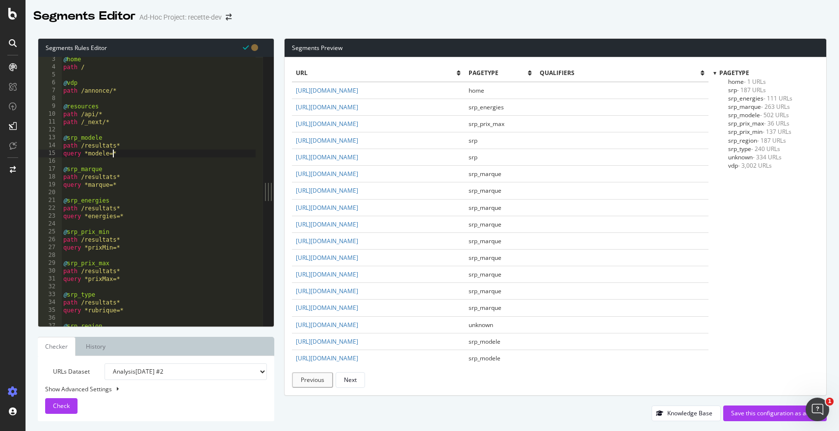
click at [114, 156] on div "@ home path / @ vdp path /annonce/* @ resources path /api/* path /_next/* @ srp…" at bounding box center [158, 197] width 194 height 285
drag, startPoint x: 127, startPoint y: 155, endPoint x: 59, endPoint y: 142, distance: 69.4
click at [59, 142] on div "3 4 5 6 7 8 9 10 11 12 13 14 15 16 17 18 19 20 21 22 23 24 25 26 27 28 29 30 31…" at bounding box center [150, 192] width 225 height 270
click at [754, 116] on span "srp_modele - 502 URLs" at bounding box center [758, 115] width 61 height 8
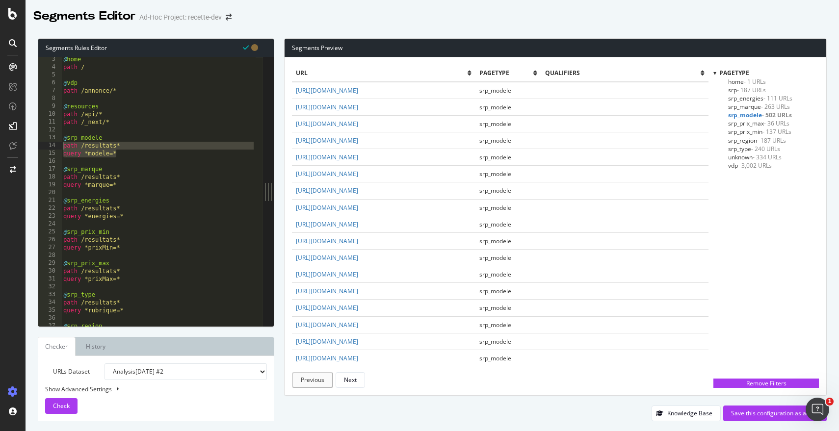
click at [744, 148] on span "srp_type - 240 URLs" at bounding box center [754, 149] width 52 height 8
click at [747, 141] on span "srp_region - 187 URLs" at bounding box center [757, 140] width 58 height 8
click at [742, 157] on span "unknown - 334 URLs" at bounding box center [755, 157] width 54 height 8
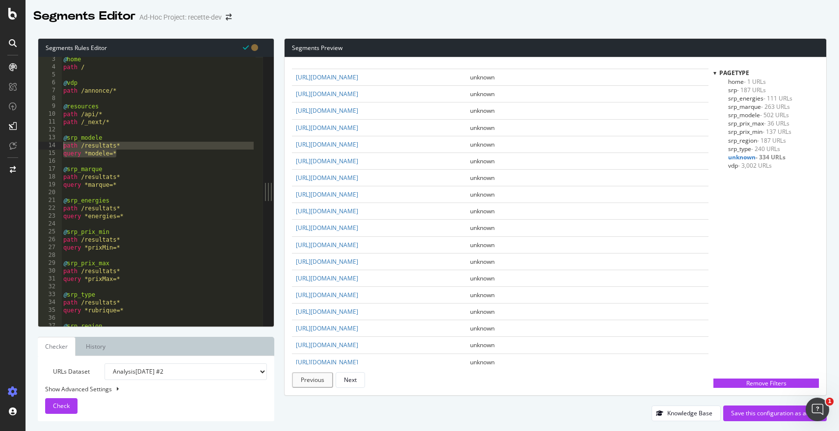
scroll to position [752, 0]
click at [409, 168] on td "https://new.dev.promoneuve.fr/vendeur/C043505" at bounding box center [379, 176] width 174 height 17
click at [358, 159] on link "https://new.dev.promoneuve.fr/vendeur/C045498" at bounding box center [327, 159] width 62 height 8
copy link "https://new.dev.promoneuve.fr/vendeur/C045498"
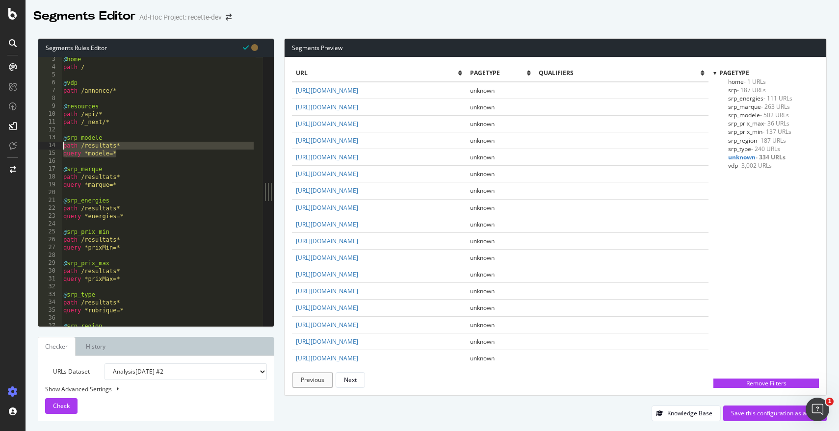
click at [109, 152] on div "@ home path / @ vdp path /annonce/* @ resources path /api/* path /_next/* @ srp…" at bounding box center [158, 197] width 194 height 285
type textarea "query *modele=*"
drag, startPoint x: 122, startPoint y: 154, endPoint x: 54, endPoint y: 153, distance: 68.7
click at [54, 153] on div "query *modele=* 3 4 5 6 7 8 9 10 11 12 13 14 15 16 17 18 19 20 21 22 23 24 25 2…" at bounding box center [150, 192] width 225 height 270
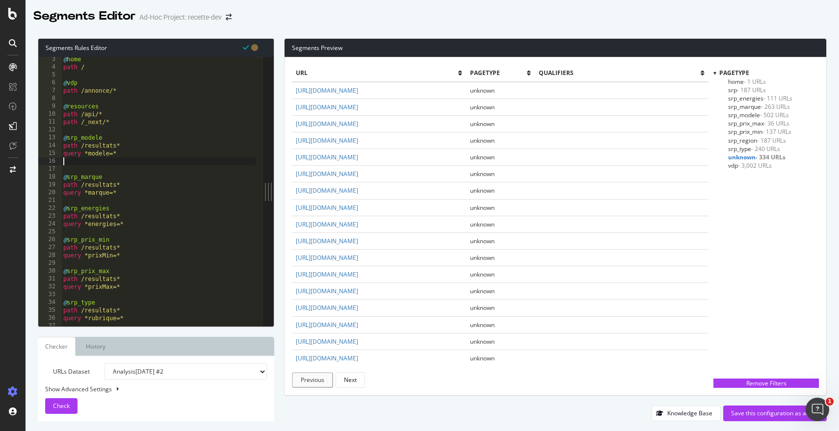
paste textarea "query *modele=*"
click at [59, 410] on span "Check" at bounding box center [61, 406] width 17 height 8
click at [126, 162] on div "@ home path / @ vdp path /annonce/* @ resources path /api/* path /_next/* @ srp…" at bounding box center [158, 197] width 194 height 285
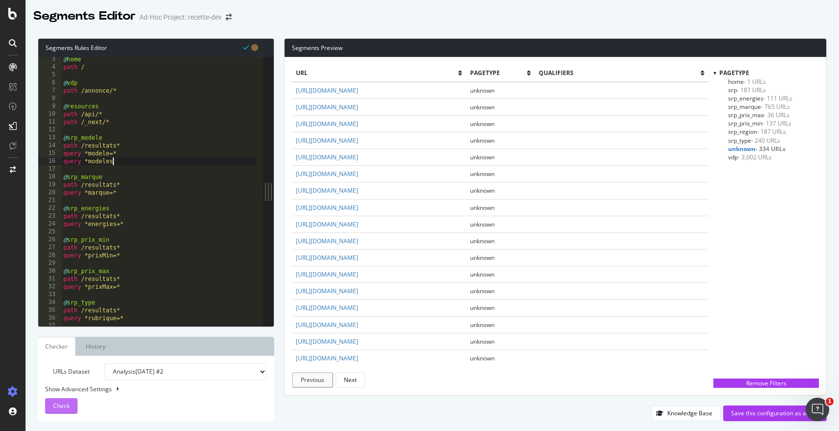
click at [53, 411] on div "Check" at bounding box center [61, 406] width 17 height 15
click at [142, 162] on div "@ home path / @ vdp path /annonce/* @ resources path /api/* path /_next/* @ srp…" at bounding box center [158, 197] width 194 height 285
click at [124, 223] on div "@ home path / @ vdp path /annonce/* @ resources path /api/* path /_next/* @ srp…" at bounding box center [158, 197] width 194 height 285
type textarea "path /*"
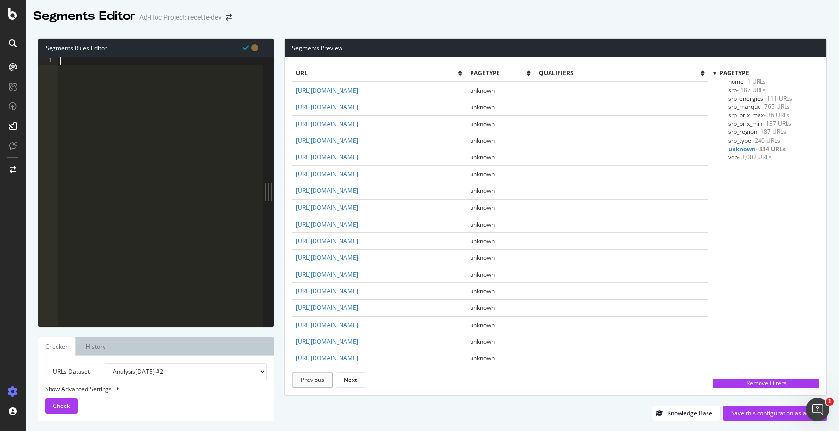
scroll to position [186, 0]
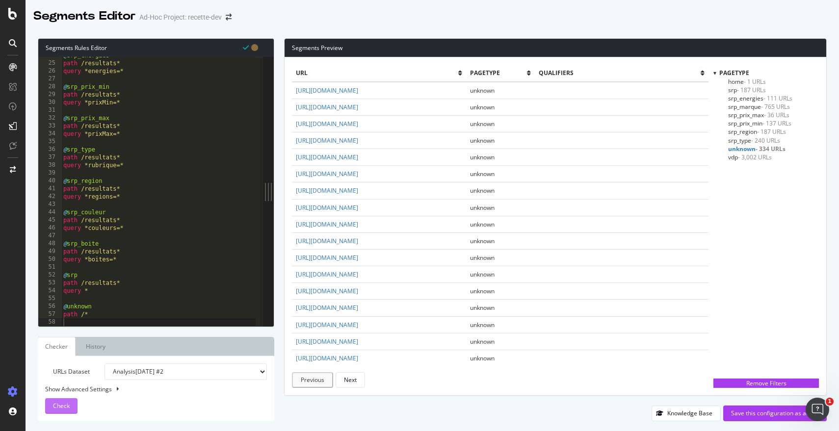
click at [54, 405] on span "Check" at bounding box center [61, 406] width 17 height 8
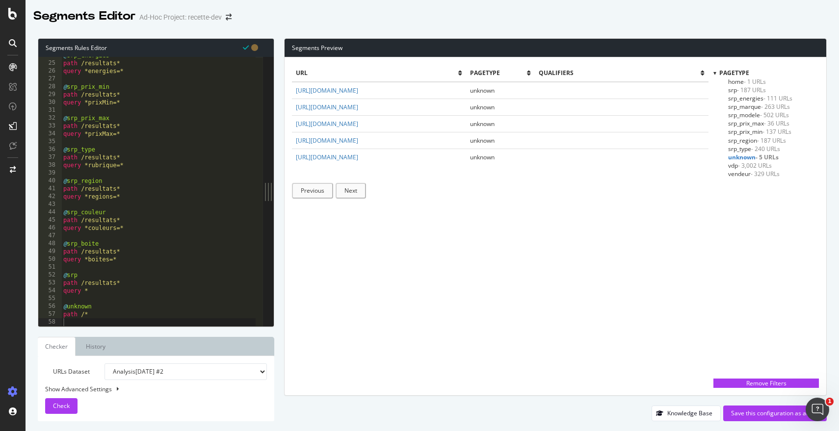
click at [99, 313] on div "@ srp_energies path /resultats* query *energies=* @ srp_prix_min path /resultat…" at bounding box center [158, 194] width 194 height 285
type textarea "path /*"
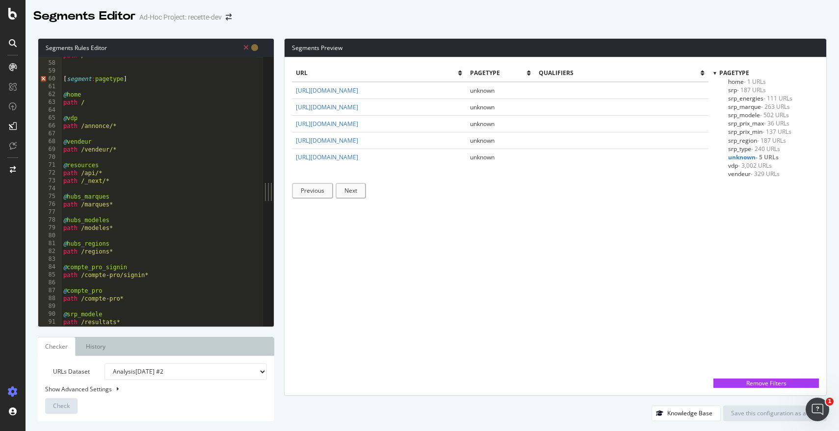
scroll to position [436, 0]
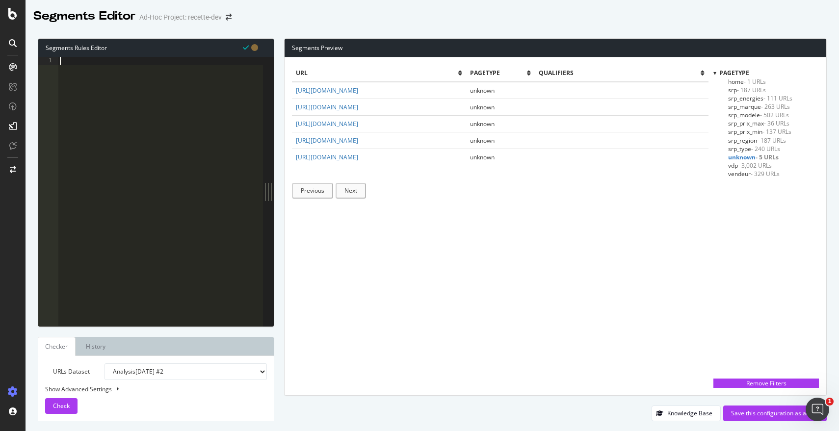
paste textarea "Cursor at row 73"
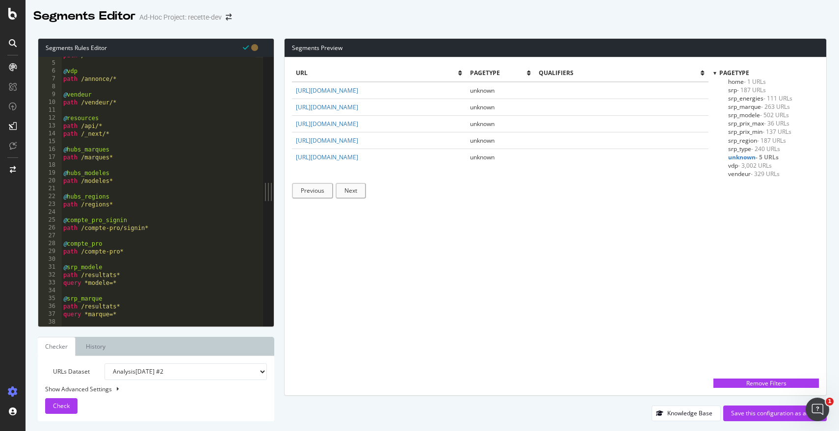
scroll to position [0, 0]
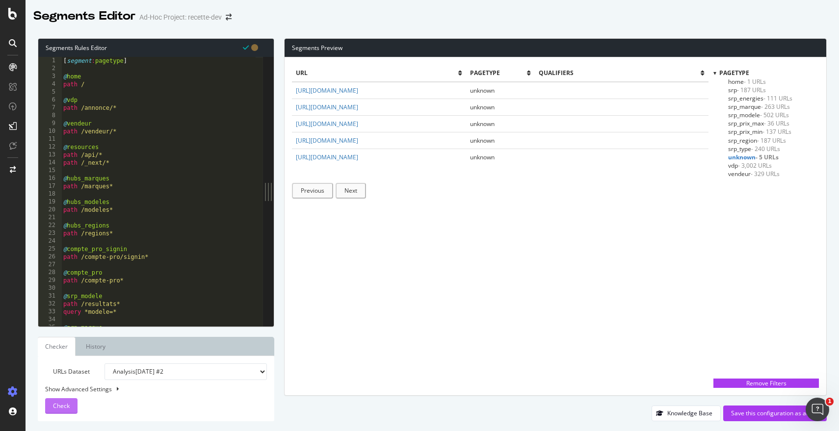
click at [68, 405] on span "Check" at bounding box center [61, 406] width 17 height 8
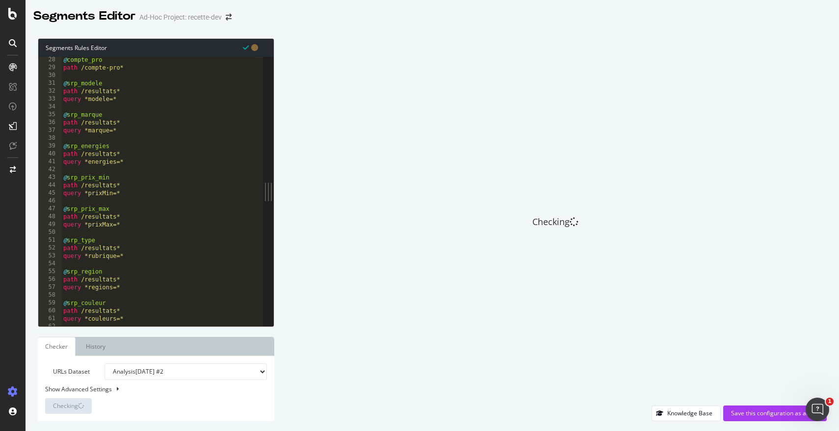
scroll to position [304, 0]
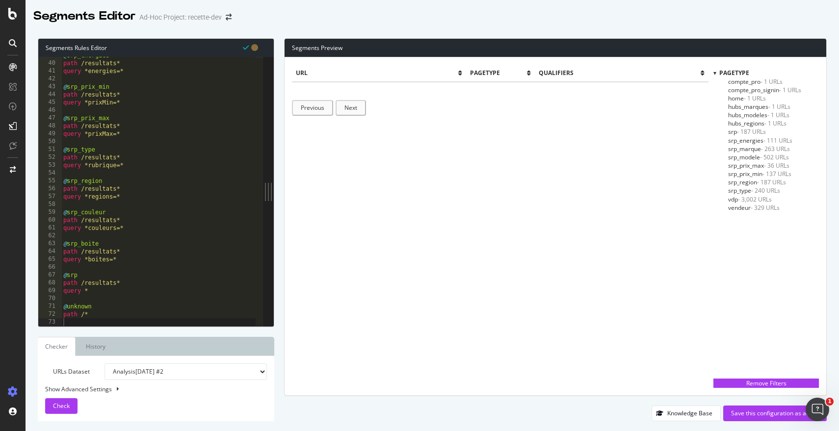
click at [757, 81] on span "compte_pro - 1 URLs" at bounding box center [755, 82] width 54 height 8
click at [756, 92] on span "compte_pro_signin - 1 URLs" at bounding box center [764, 90] width 73 height 8
click at [752, 129] on span "- 187 URLs" at bounding box center [751, 132] width 29 height 8
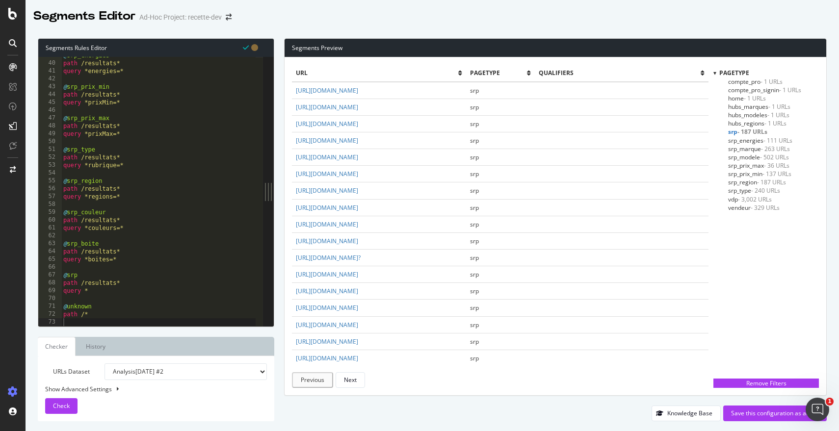
click at [750, 142] on span "srp_energies - 111 URLs" at bounding box center [760, 140] width 64 height 8
click at [739, 209] on span "vendeur - 329 URLs" at bounding box center [754, 208] width 52 height 8
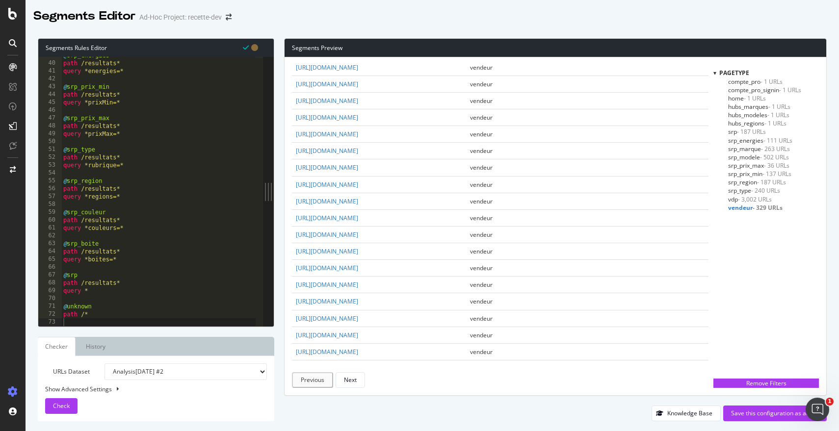
scroll to position [466, 0]
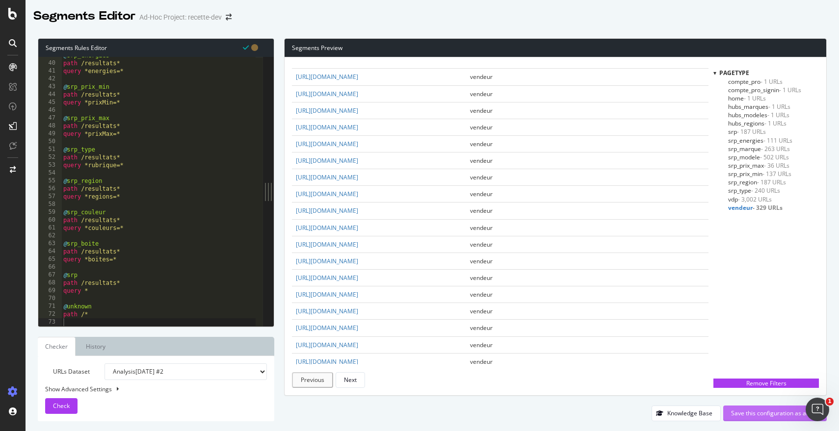
click at [765, 414] on div "Save this configuration as active" at bounding box center [775, 413] width 88 height 8
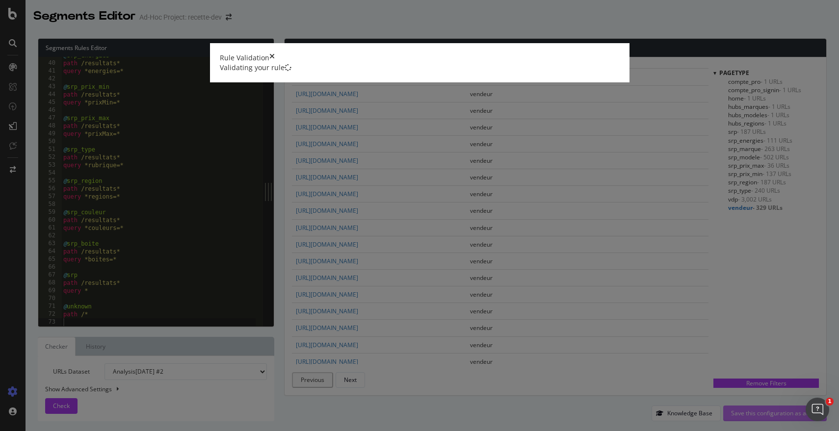
scroll to position [0, 0]
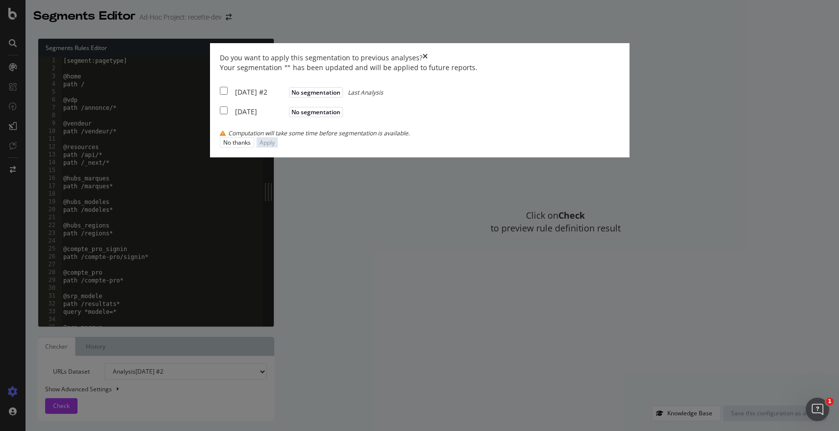
click at [228, 95] on input "modal" at bounding box center [224, 91] width 8 height 8
checkbox input "true"
click at [228, 114] on input "modal" at bounding box center [224, 111] width 8 height 8
checkbox input "true"
click at [275, 147] on div "Apply" at bounding box center [267, 142] width 15 height 8
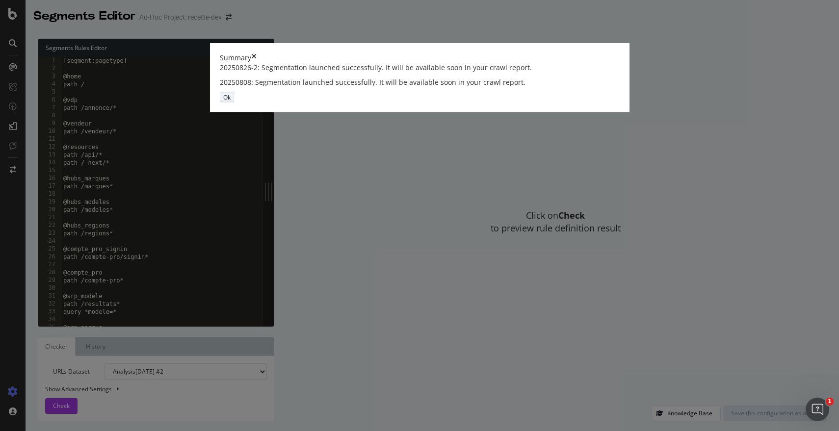
click at [231, 102] on div "Ok" at bounding box center [226, 97] width 7 height 8
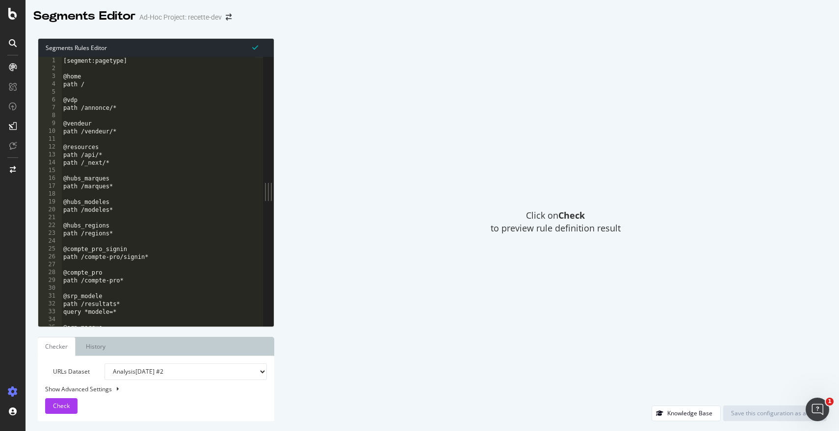
click at [13, 38] on div at bounding box center [13, 43] width 16 height 16
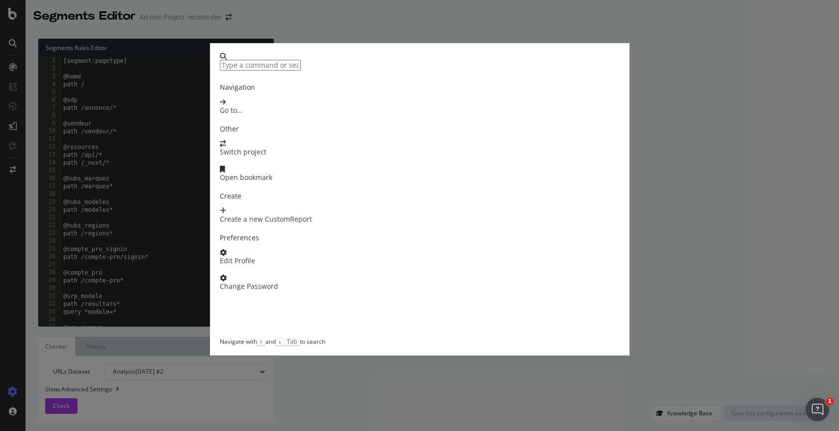
click at [12, 66] on div "Navigation Go to... Other Switch project Open bookmark Create Create a new Cust…" at bounding box center [419, 215] width 839 height 431
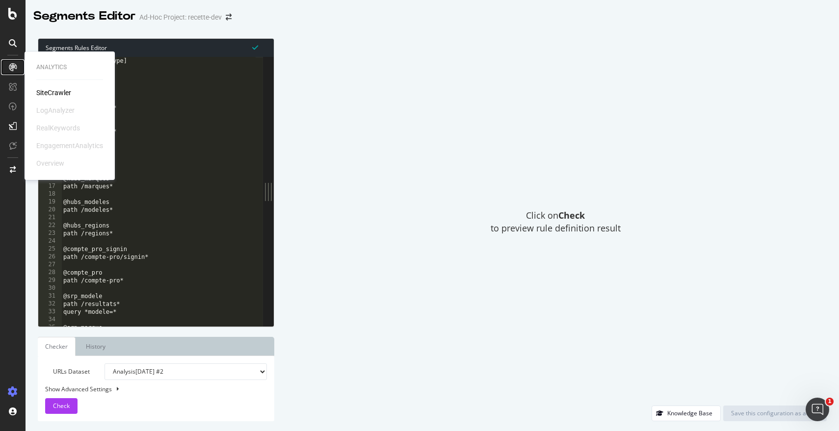
click at [11, 67] on icon at bounding box center [13, 67] width 8 height 8
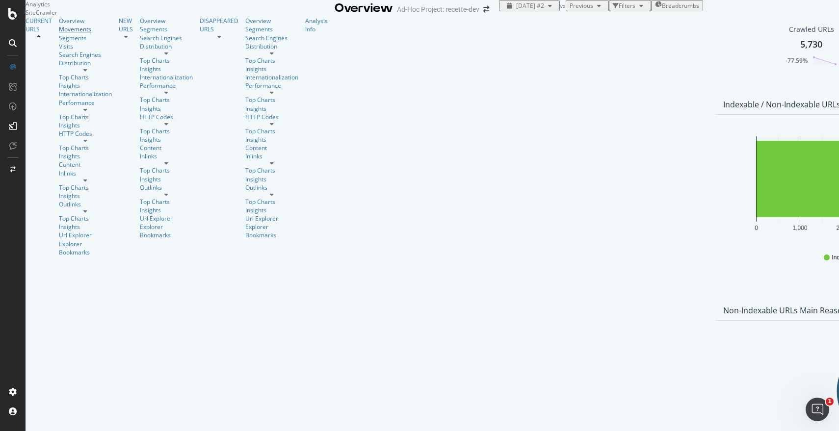
click at [59, 33] on div "Movements" at bounding box center [85, 29] width 53 height 8
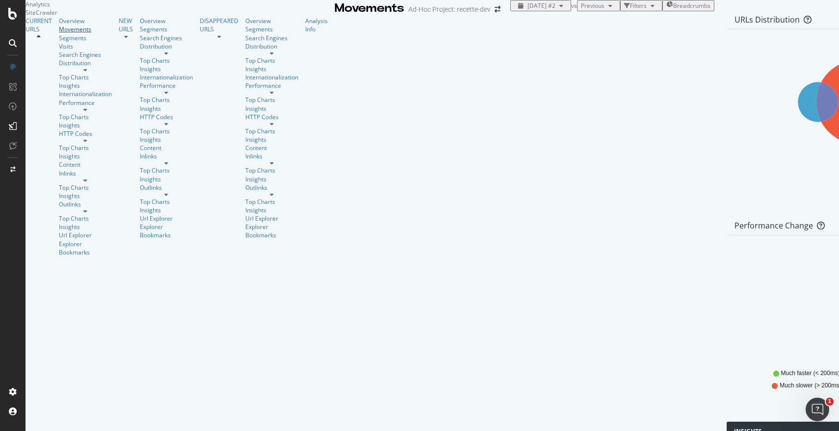
scroll to position [259, 0]
click at [59, 67] on div "Distribution" at bounding box center [85, 63] width 53 height 8
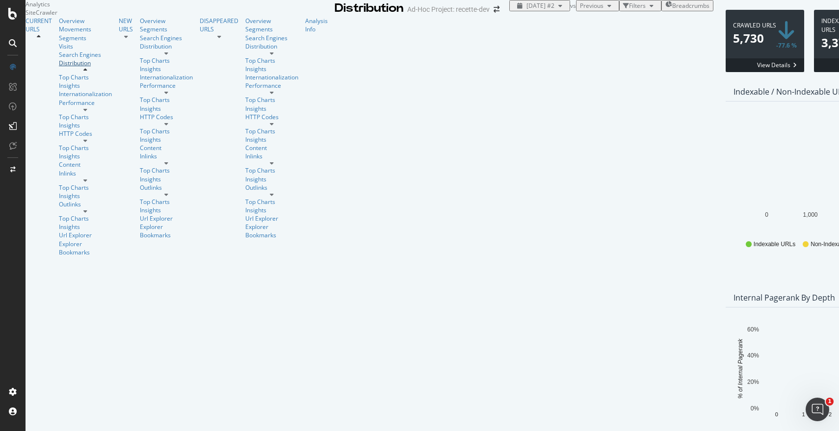
scroll to position [1393, 0]
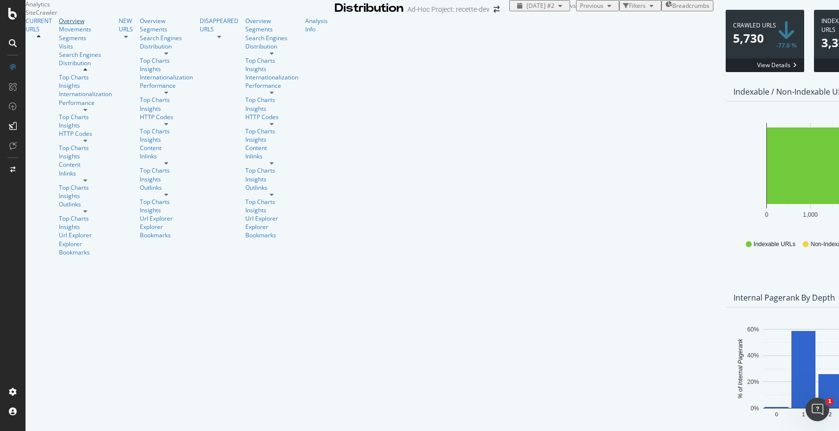
click at [59, 25] on div "Overview" at bounding box center [85, 21] width 53 height 8
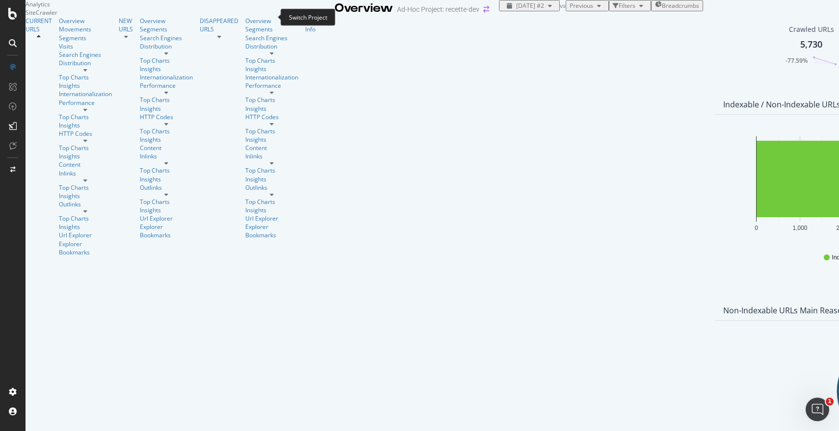
click at [484, 13] on icon "arrow-right-arrow-left" at bounding box center [487, 9] width 6 height 7
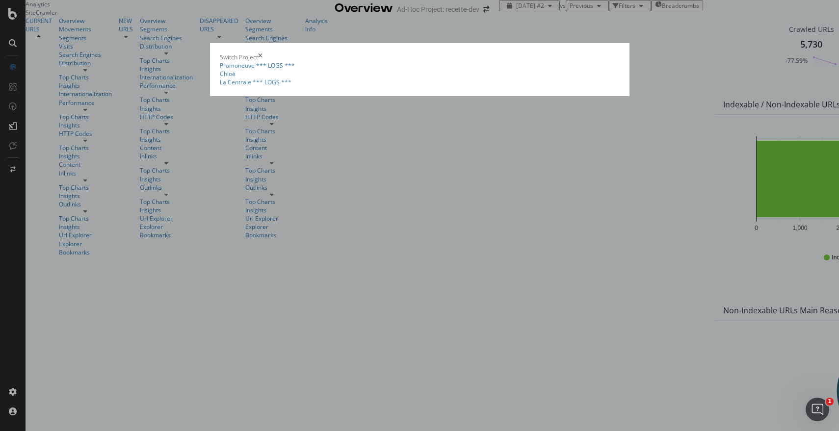
click at [220, 66] on summary "Promoneuve *** LOGS ***" at bounding box center [420, 65] width 400 height 8
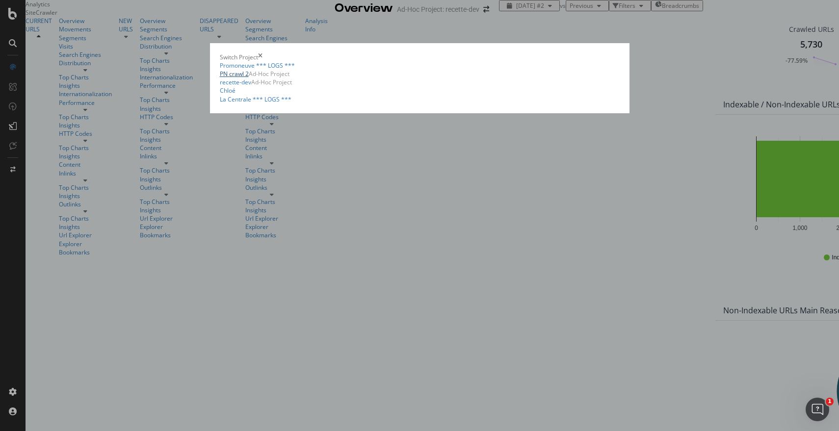
click at [220, 78] on link "PN crawl 2" at bounding box center [234, 74] width 29 height 8
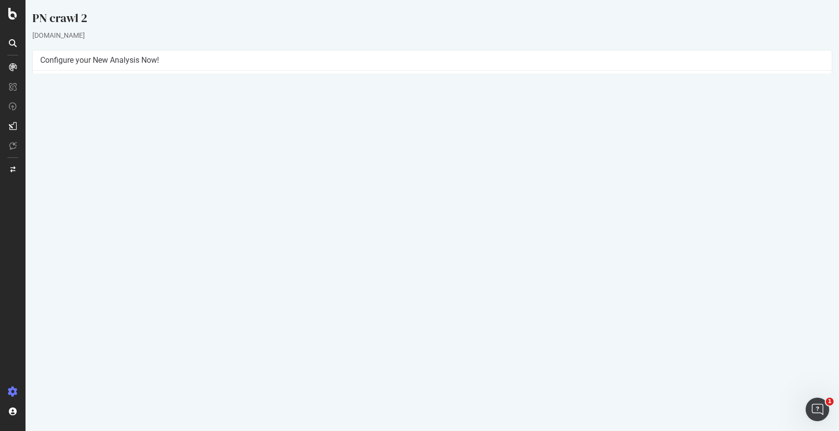
click at [422, 230] on button "Yes! Start Now" at bounding box center [420, 231] width 61 height 16
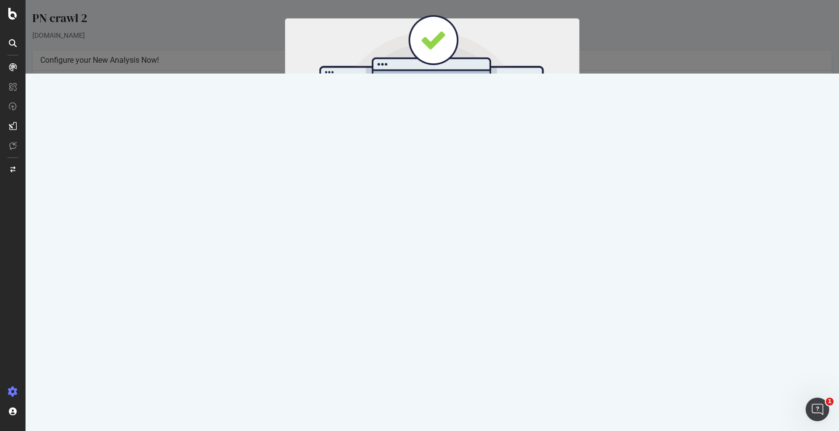
click at [438, 164] on button "Start Now" at bounding box center [450, 163] width 43 height 17
